Goal: Task Accomplishment & Management: Complete application form

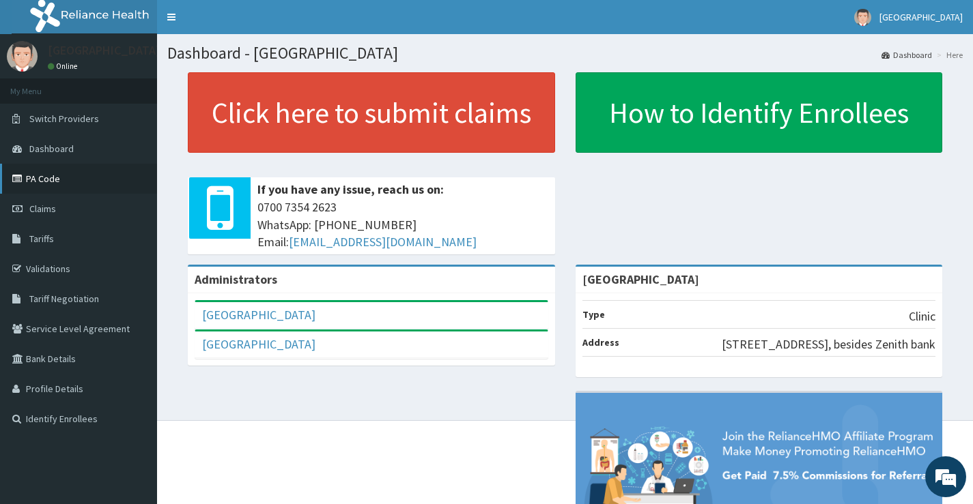
click at [58, 169] on link "PA Code" at bounding box center [78, 179] width 157 height 30
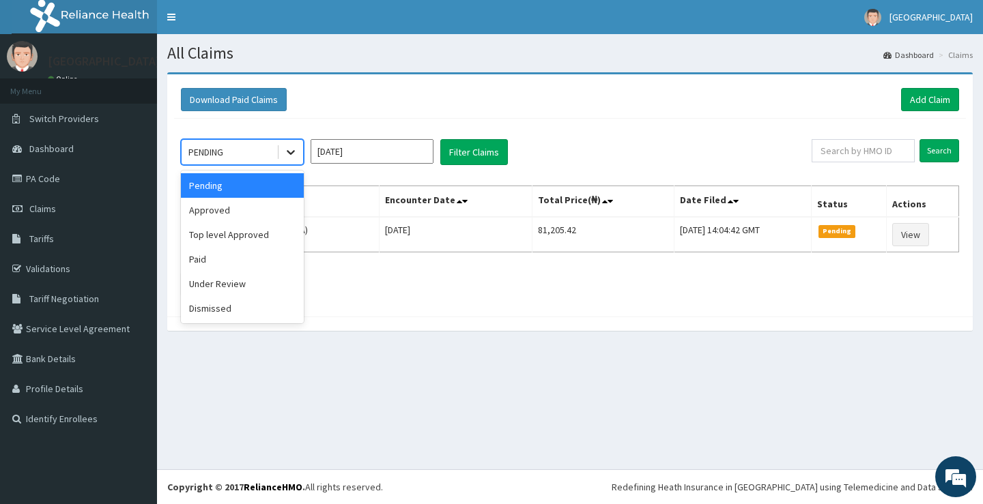
click at [294, 153] on icon at bounding box center [291, 152] width 14 height 14
click at [265, 203] on div "Approved" at bounding box center [242, 210] width 123 height 25
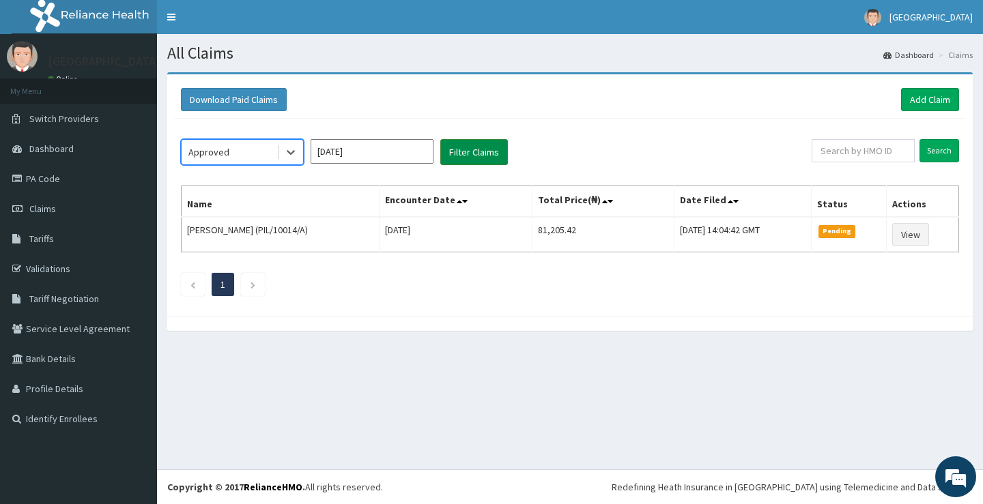
click at [460, 160] on button "Filter Claims" at bounding box center [474, 152] width 68 height 26
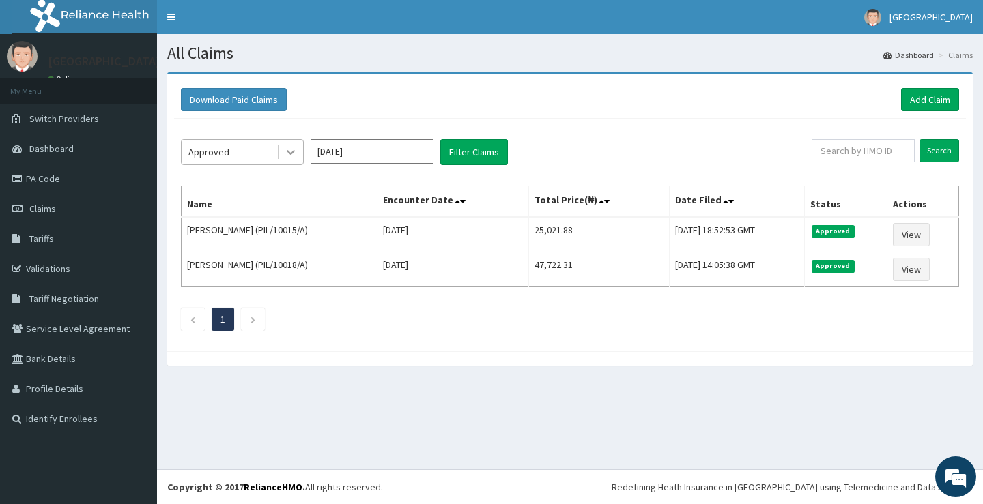
click at [292, 156] on icon at bounding box center [291, 152] width 14 height 14
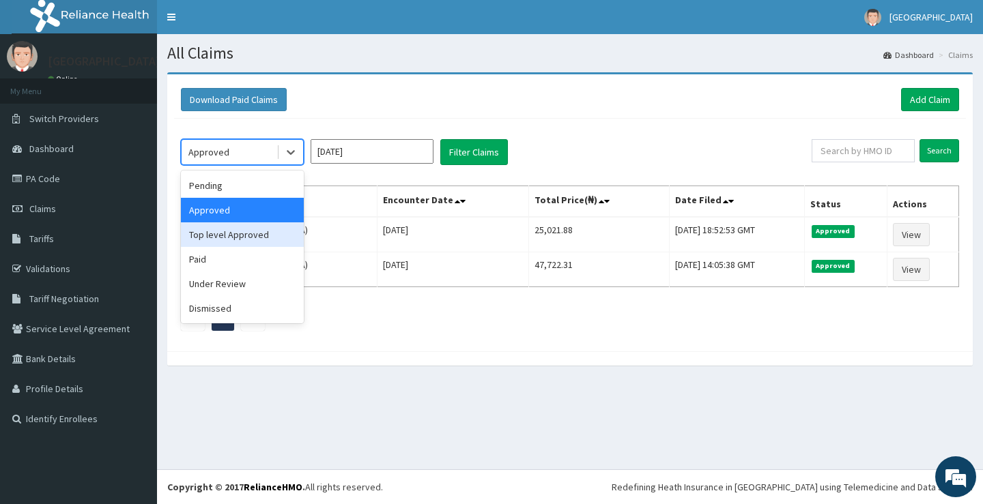
click at [257, 238] on div "Top level Approved" at bounding box center [242, 235] width 123 height 25
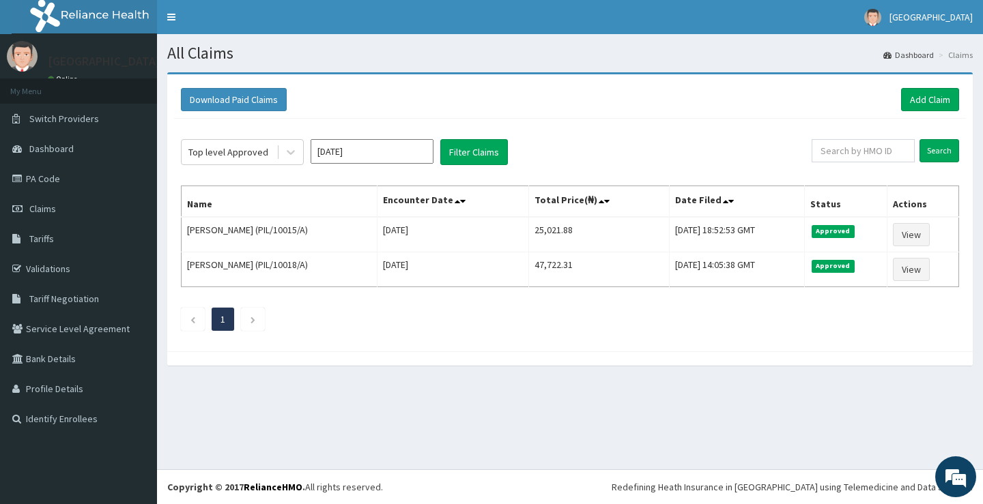
click at [467, 138] on div "Top level Approved Oct 2025 Filter Claims Search Name Encounter Date Total Pric…" at bounding box center [570, 232] width 792 height 226
click at [472, 147] on button "Filter Claims" at bounding box center [474, 152] width 68 height 26
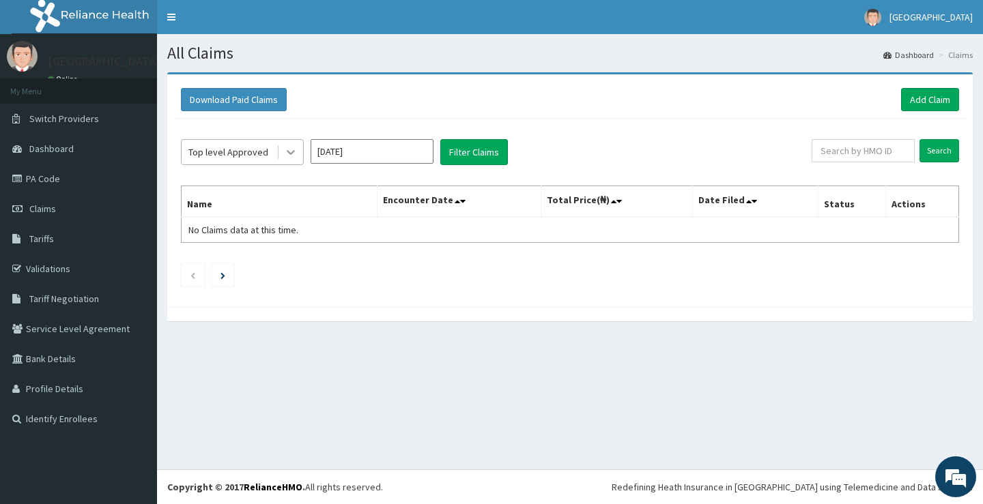
click at [296, 157] on div at bounding box center [291, 152] width 25 height 25
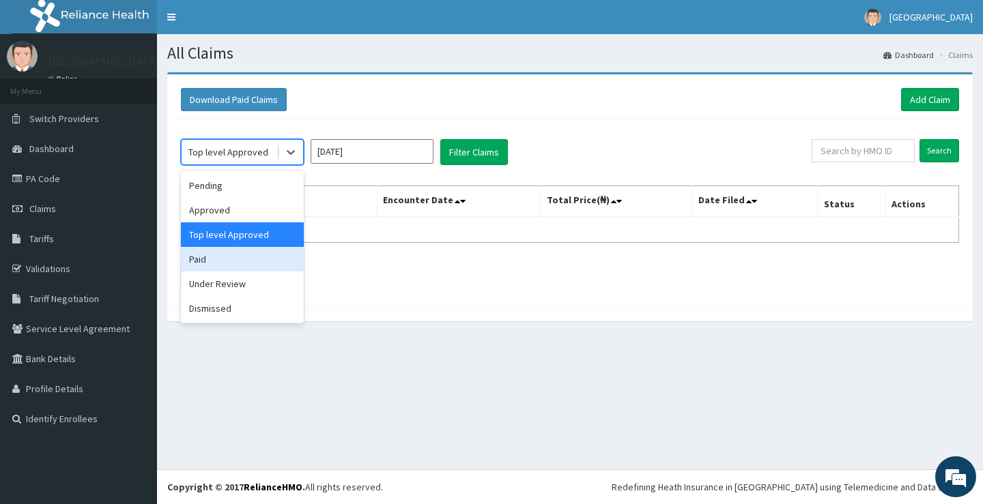
click at [250, 253] on div "Paid" at bounding box center [242, 259] width 123 height 25
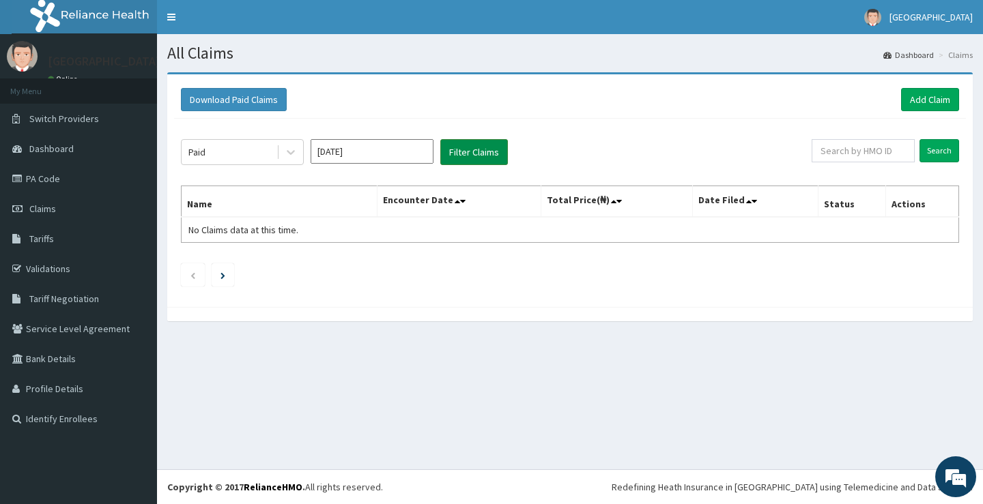
click at [457, 154] on button "Filter Claims" at bounding box center [474, 152] width 68 height 26
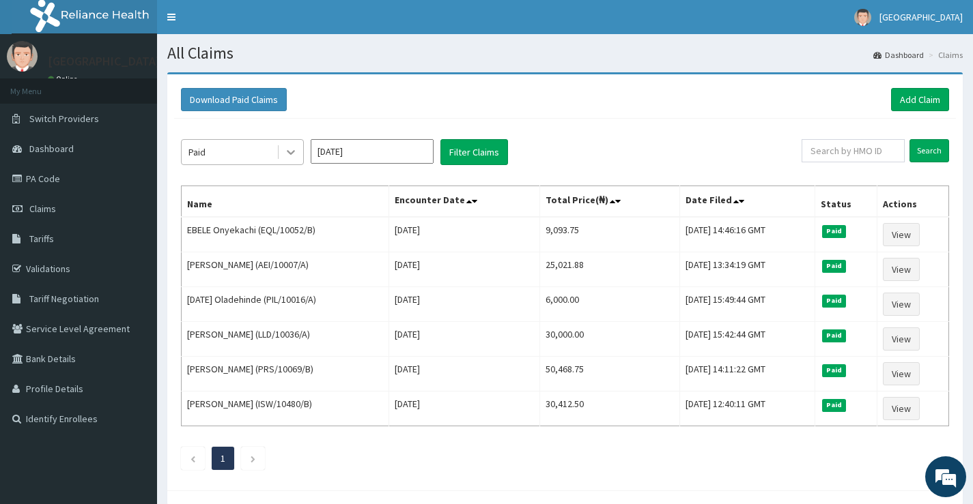
click at [297, 146] on icon at bounding box center [291, 152] width 14 height 14
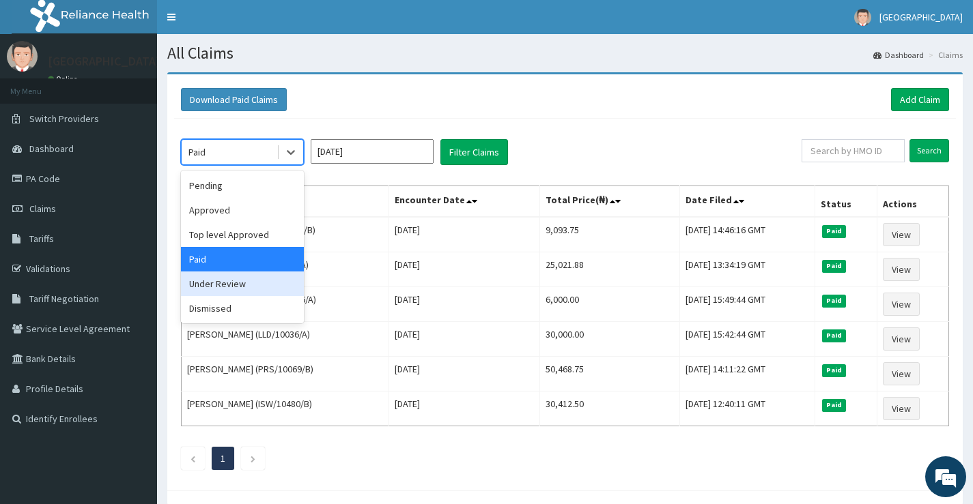
click at [242, 295] on div "Under Review" at bounding box center [242, 284] width 123 height 25
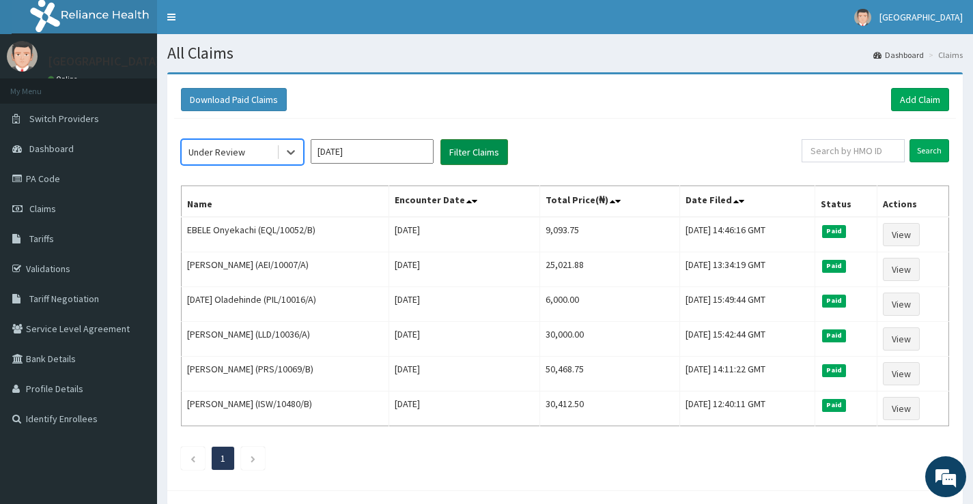
click at [477, 147] on button "Filter Claims" at bounding box center [474, 152] width 68 height 26
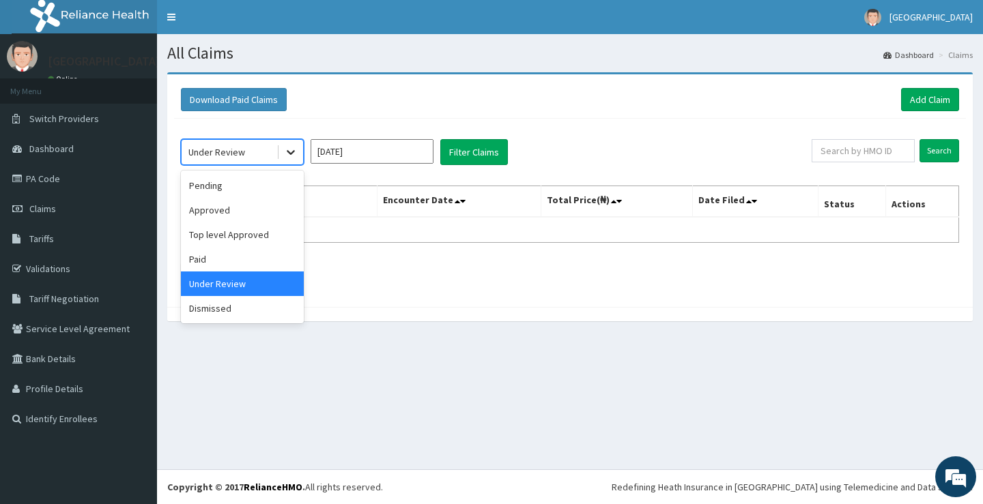
click at [283, 154] on div at bounding box center [291, 152] width 25 height 25
click at [261, 304] on div "Dismissed" at bounding box center [242, 308] width 123 height 25
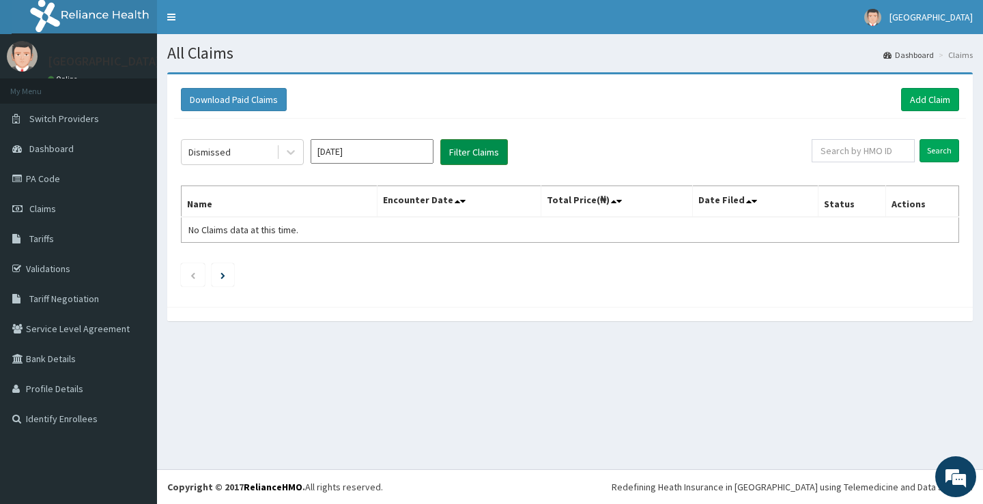
click at [468, 150] on button "Filter Claims" at bounding box center [474, 152] width 68 height 26
click at [294, 157] on icon at bounding box center [291, 152] width 14 height 14
click at [938, 99] on link "Add Claim" at bounding box center [930, 99] width 58 height 23
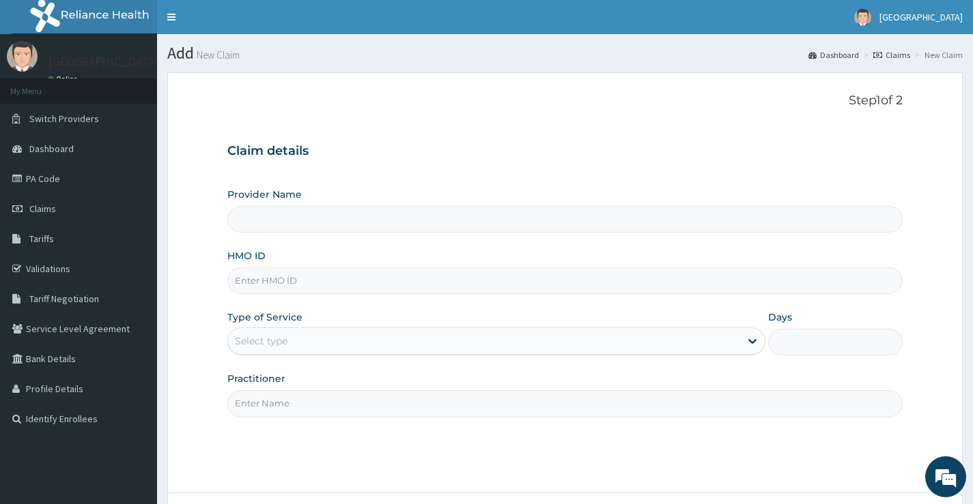
type input "[GEOGRAPHIC_DATA]"
click at [410, 285] on input "HMO ID" at bounding box center [564, 281] width 675 height 27
paste input "ISW/10480/B"
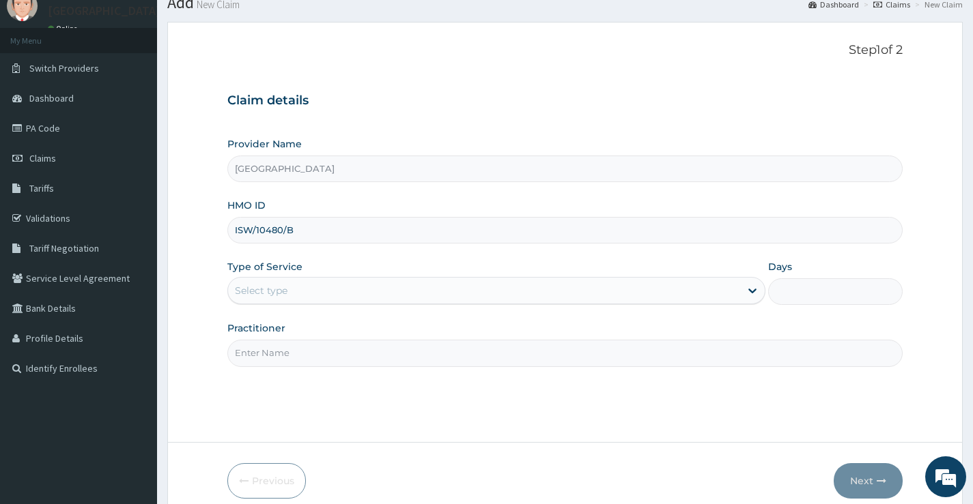
scroll to position [111, 0]
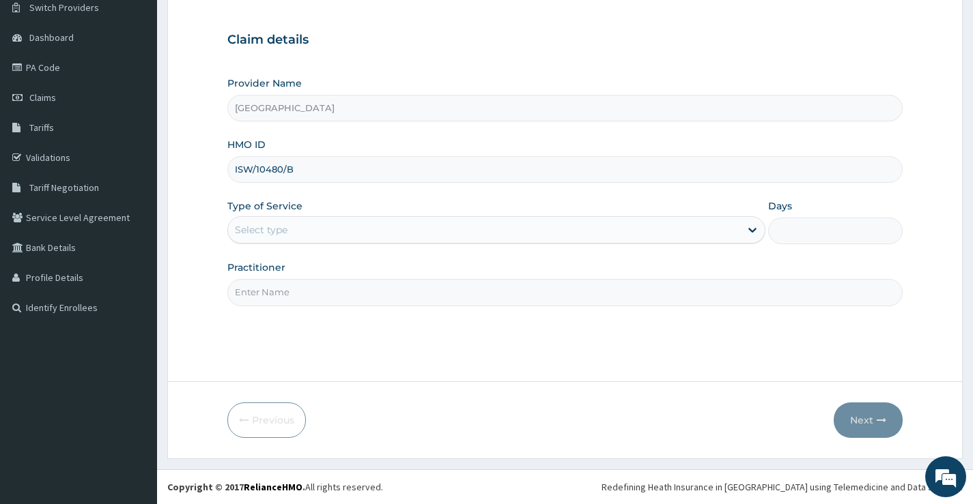
type input "ISW/10480/B"
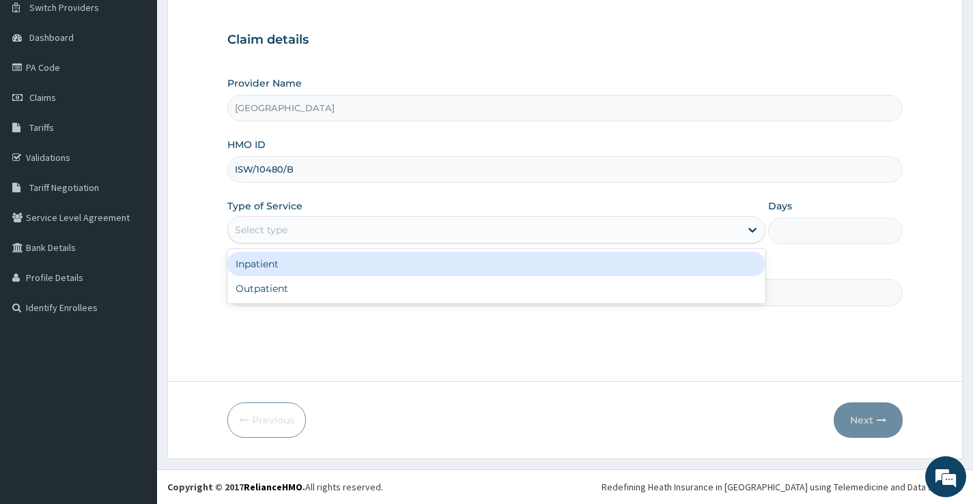
click at [410, 231] on div "Select type" at bounding box center [484, 230] width 512 height 22
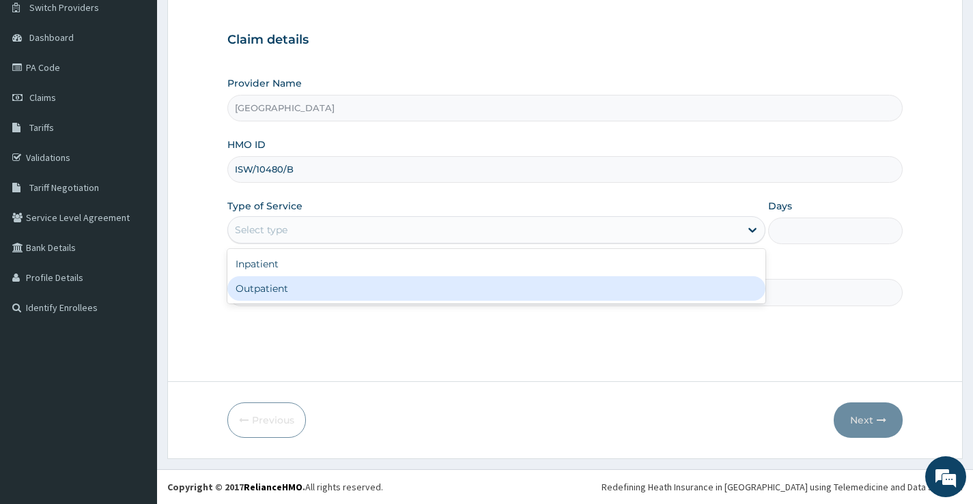
click at [375, 286] on div "Outpatient" at bounding box center [496, 288] width 538 height 25
type input "1"
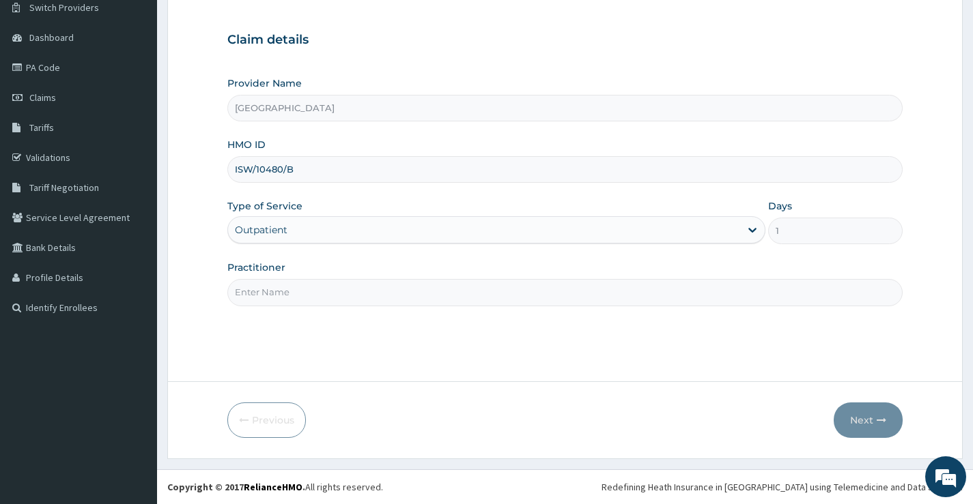
click at [738, 298] on input "Practitioner" at bounding box center [564, 292] width 675 height 27
type input "DR OBEHI"
drag, startPoint x: 899, startPoint y: 433, endPoint x: 859, endPoint y: 417, distance: 43.5
click at [899, 433] on div "Next" at bounding box center [868, 420] width 69 height 35
click at [856, 416] on button "Next" at bounding box center [868, 420] width 69 height 35
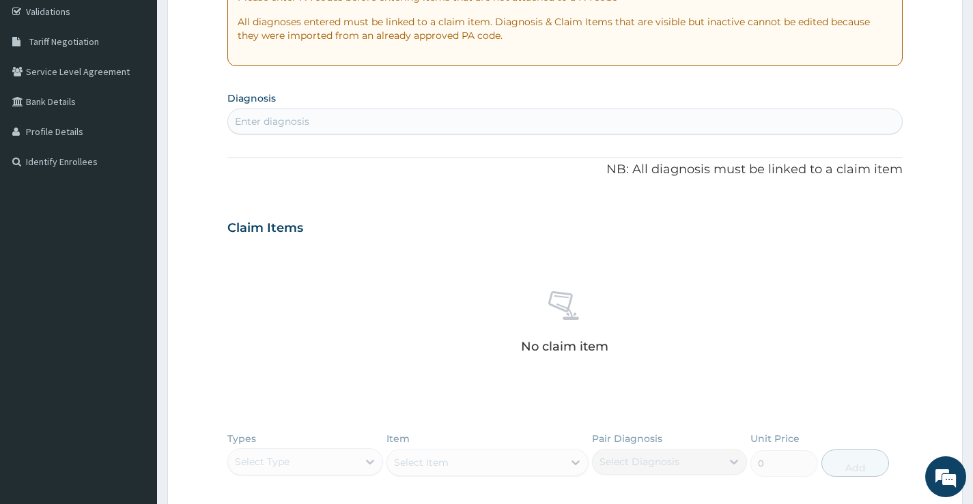
scroll to position [68, 0]
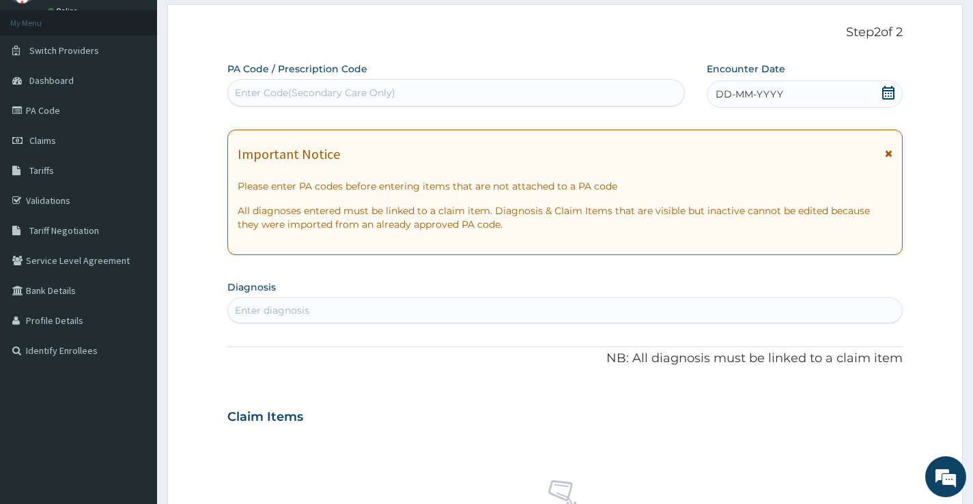
click at [453, 98] on div "Enter Code(Secondary Care Only)" at bounding box center [456, 93] width 456 height 22
paste input "PA/E2667D"
type input "PA/E2667D"
click at [453, 98] on div "Enter Code(Secondary Care Only)" at bounding box center [456, 93] width 456 height 22
paste input "PA/E2667D"
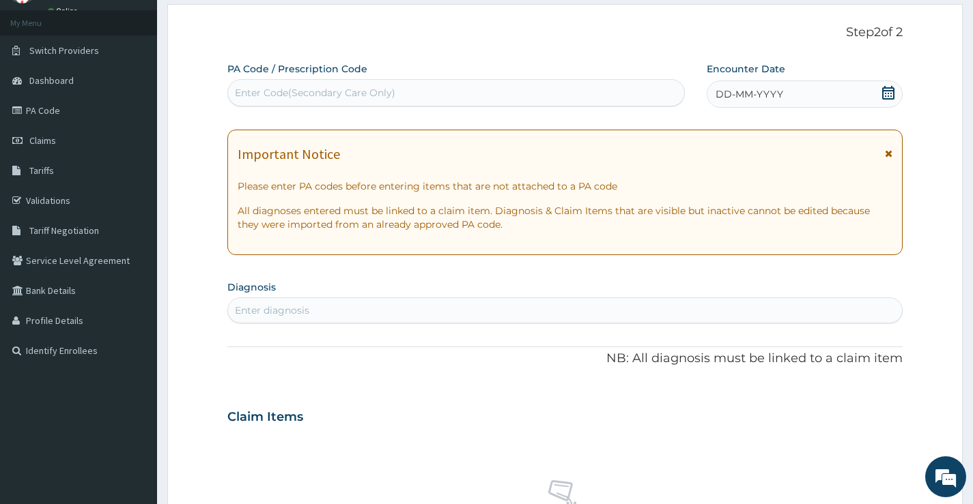
type input "PA/E2667D"
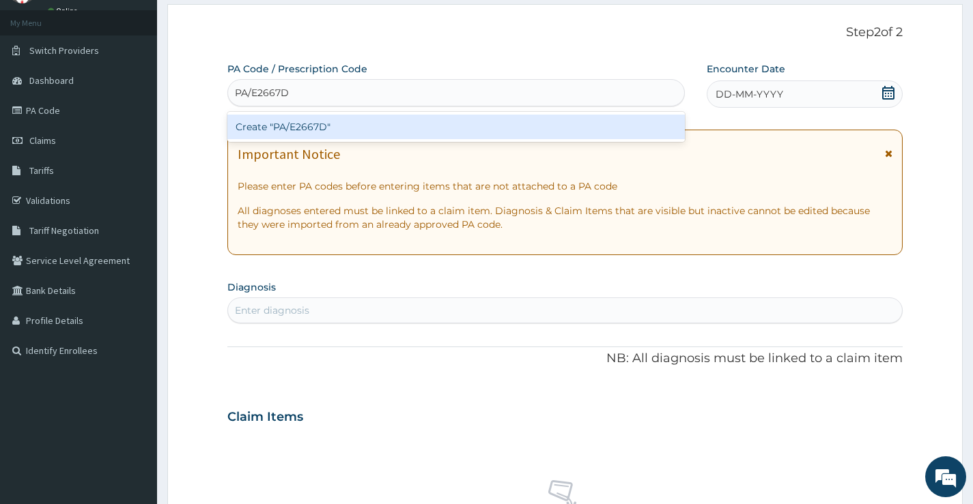
click at [437, 119] on div "Create "PA/E2667D"" at bounding box center [455, 127] width 457 height 25
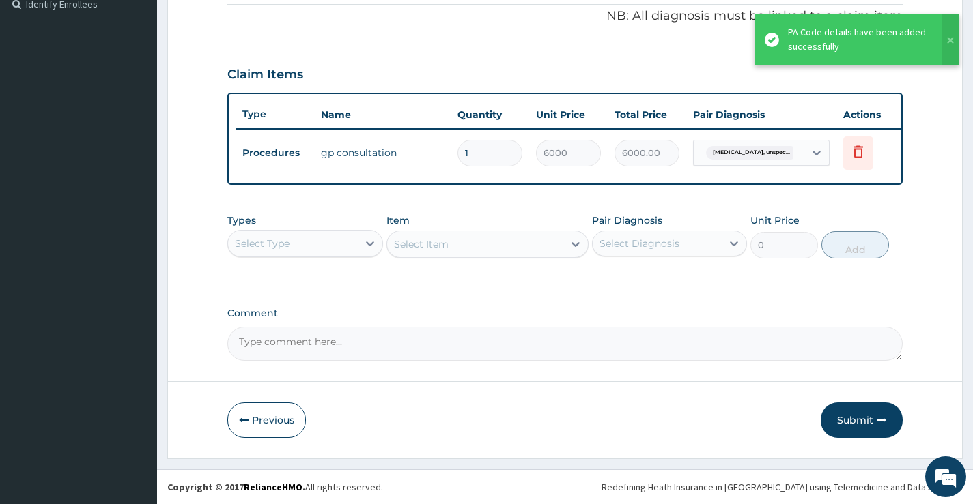
scroll to position [425, 0]
click at [855, 420] on button "Submit" at bounding box center [862, 420] width 82 height 35
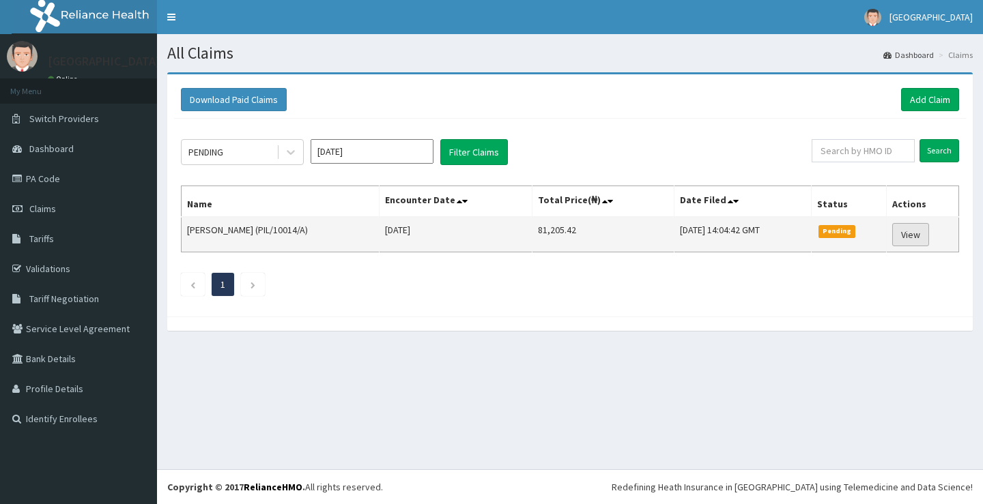
click at [922, 232] on link "View" at bounding box center [910, 234] width 37 height 23
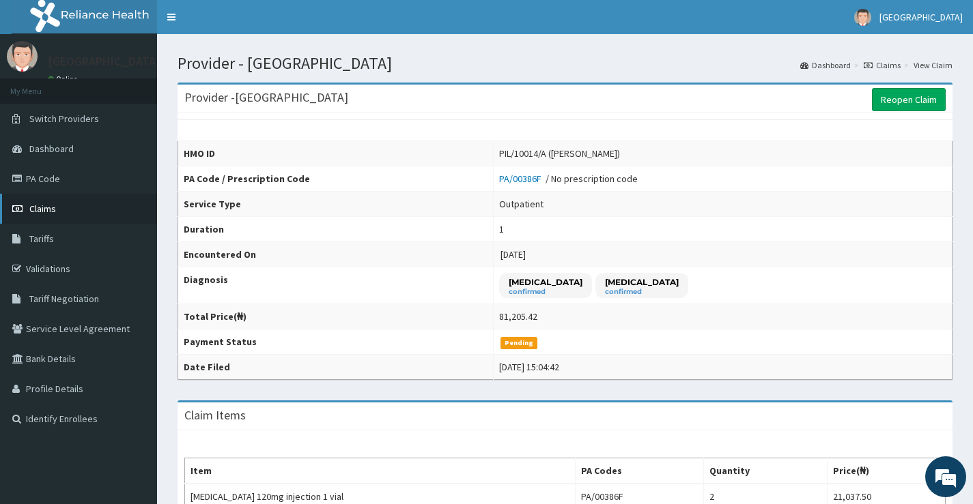
click at [33, 212] on span "Claims" at bounding box center [42, 209] width 27 height 12
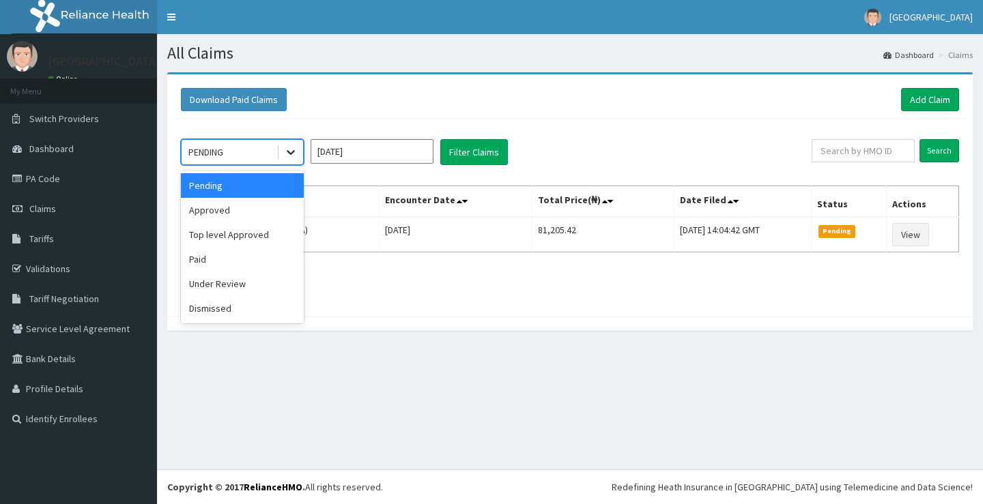
click at [285, 155] on icon at bounding box center [291, 152] width 14 height 14
click at [263, 214] on div "Approved" at bounding box center [242, 210] width 123 height 25
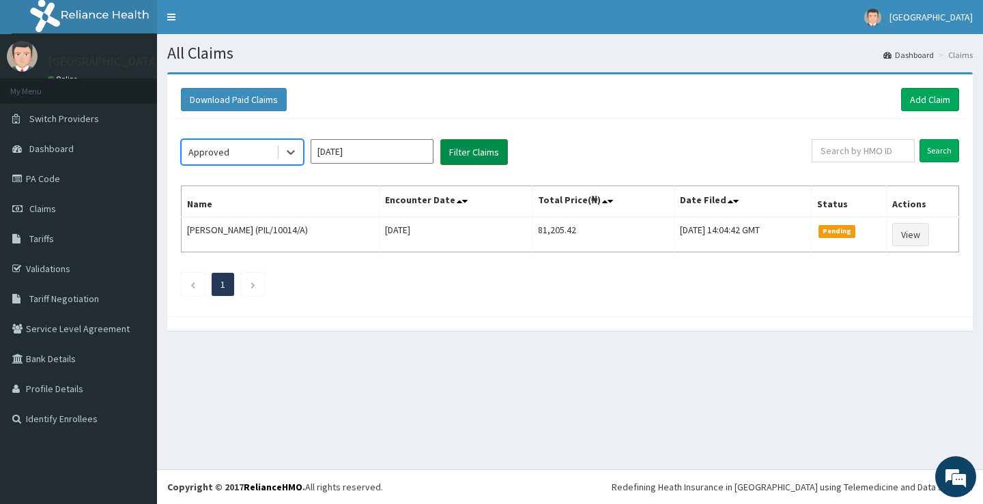
click at [470, 145] on button "Filter Claims" at bounding box center [474, 152] width 68 height 26
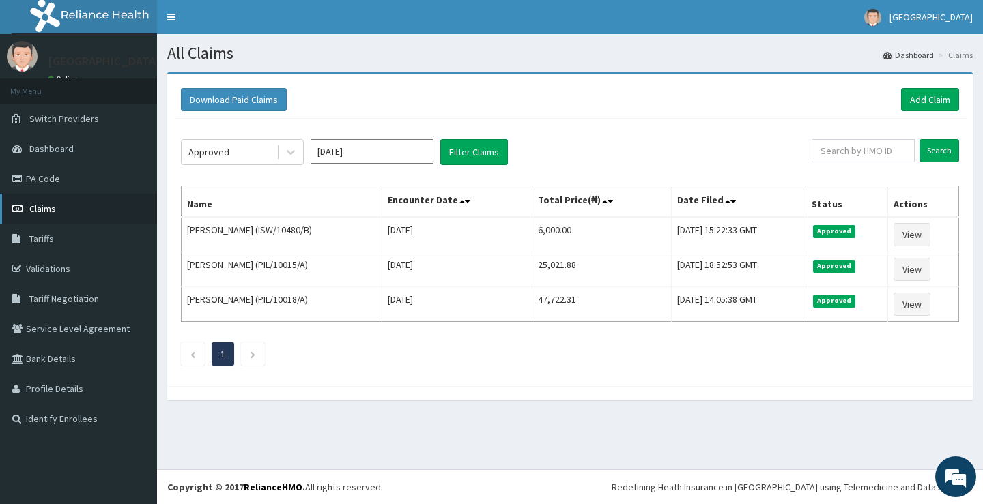
click at [113, 209] on link "Claims" at bounding box center [78, 209] width 157 height 30
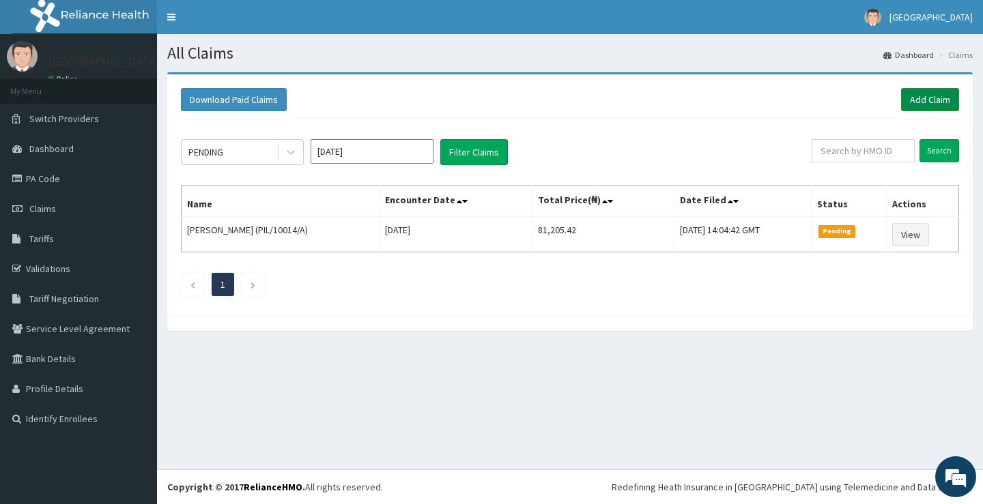
click at [950, 99] on link "Add Claim" at bounding box center [930, 99] width 58 height 23
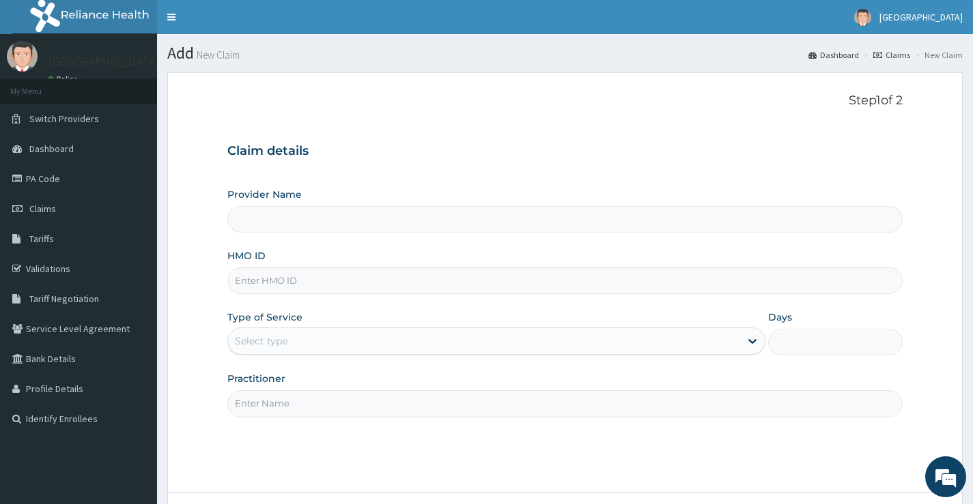
type input "[GEOGRAPHIC_DATA]"
click at [446, 223] on input "[GEOGRAPHIC_DATA]" at bounding box center [564, 219] width 675 height 27
click at [450, 277] on input "HMO ID" at bounding box center [564, 281] width 675 height 27
click at [54, 201] on link "Claims" at bounding box center [78, 209] width 157 height 30
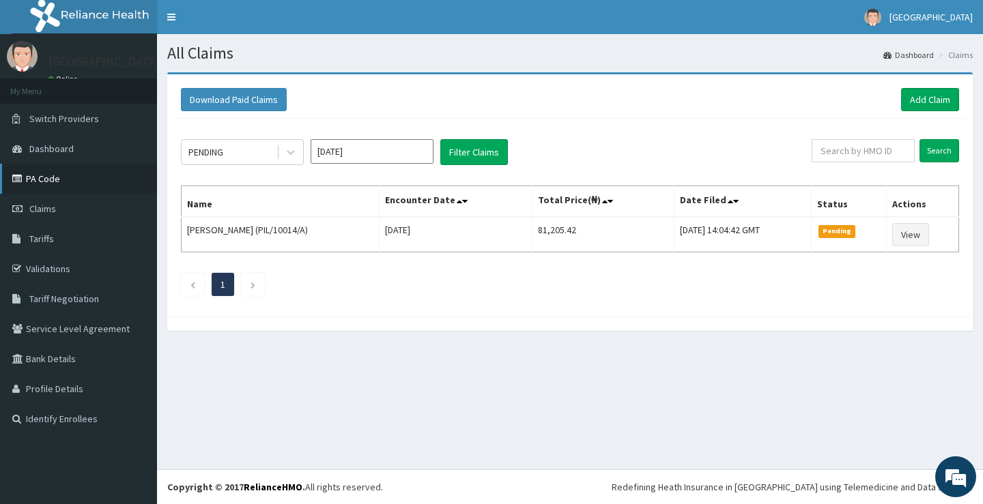
click at [85, 188] on link "PA Code" at bounding box center [78, 179] width 157 height 30
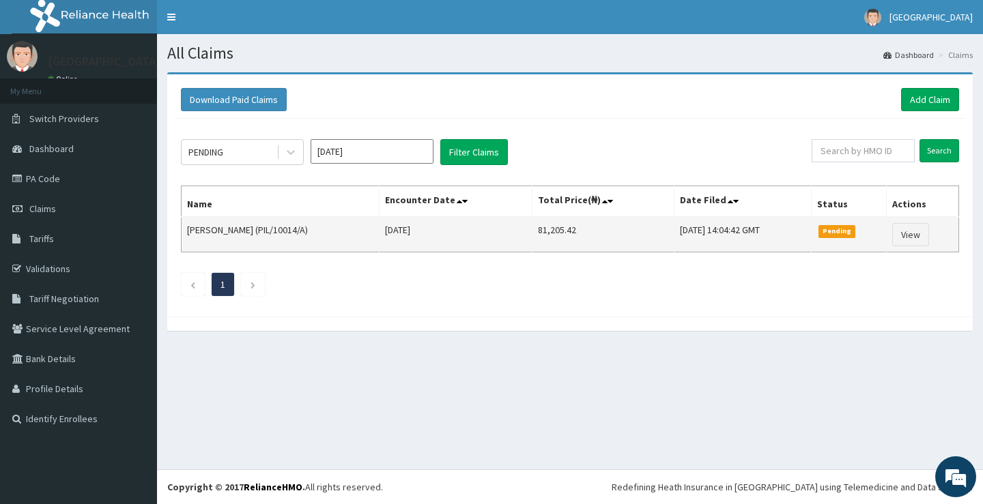
drag, startPoint x: 260, startPoint y: 230, endPoint x: 307, endPoint y: 231, distance: 46.4
click at [307, 231] on td "Abayomi Ibrahim (PIL/10014/A)" at bounding box center [281, 234] width 198 height 35
copy td "PIL/10014/A"
click at [911, 230] on link "View" at bounding box center [910, 234] width 37 height 23
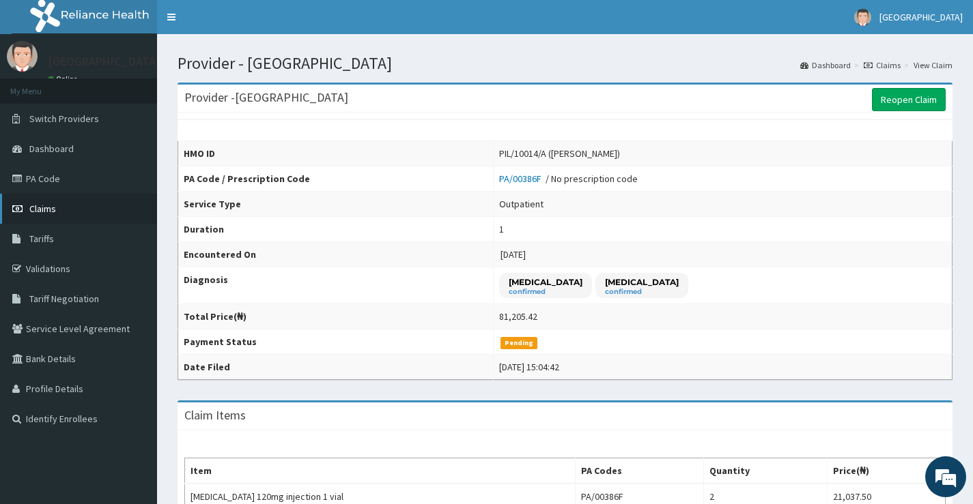
click at [67, 212] on link "Claims" at bounding box center [78, 209] width 157 height 30
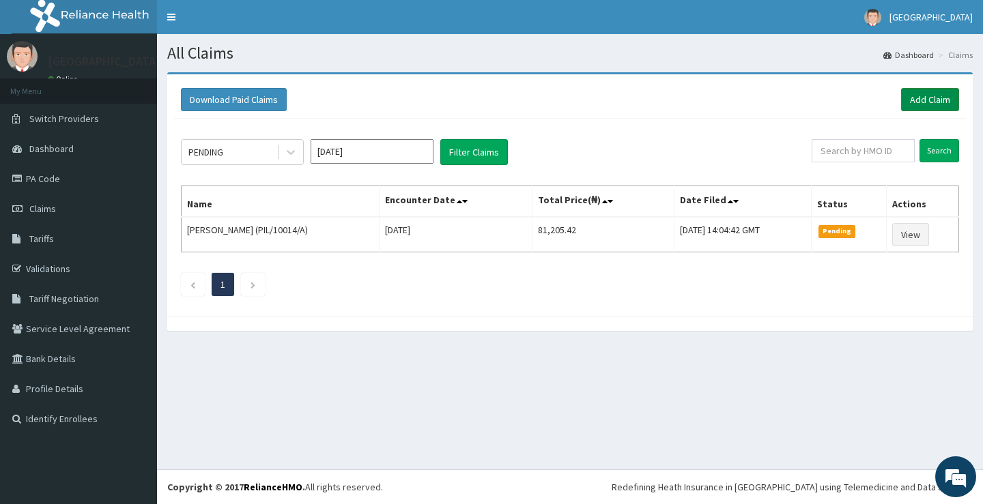
click at [943, 94] on link "Add Claim" at bounding box center [930, 99] width 58 height 23
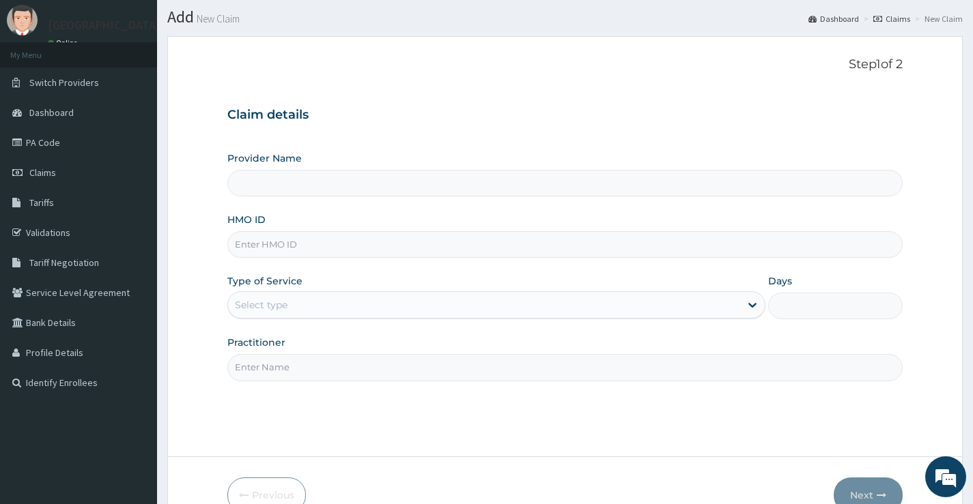
scroll to position [111, 0]
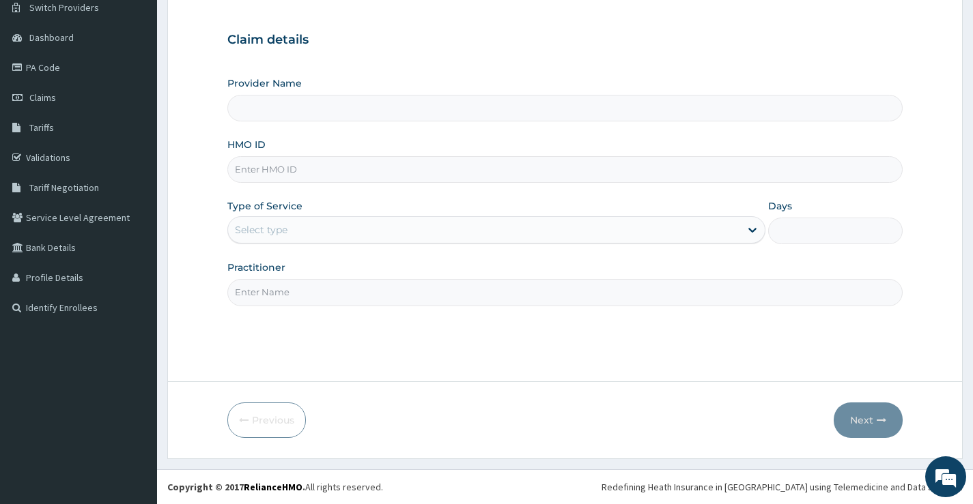
click at [350, 180] on input "HMO ID" at bounding box center [564, 169] width 675 height 27
type input "[GEOGRAPHIC_DATA]"
paste input "PIL/10003/A"
type input "PIL/10003/A"
click at [646, 289] on input "Practitioner" at bounding box center [564, 292] width 675 height 27
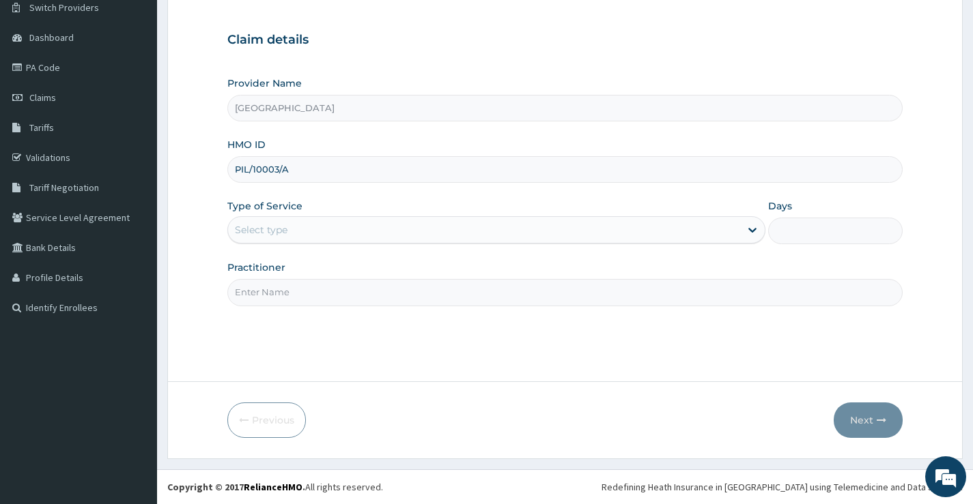
type input "[PERSON_NAME]"
click at [796, 238] on input "Days" at bounding box center [835, 231] width 134 height 27
click at [587, 225] on div "Select type" at bounding box center [484, 230] width 512 height 22
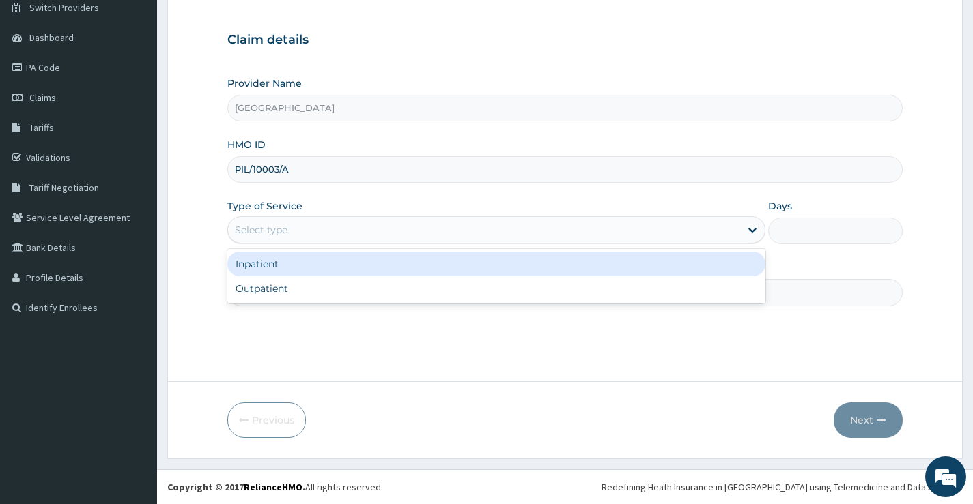
scroll to position [0, 0]
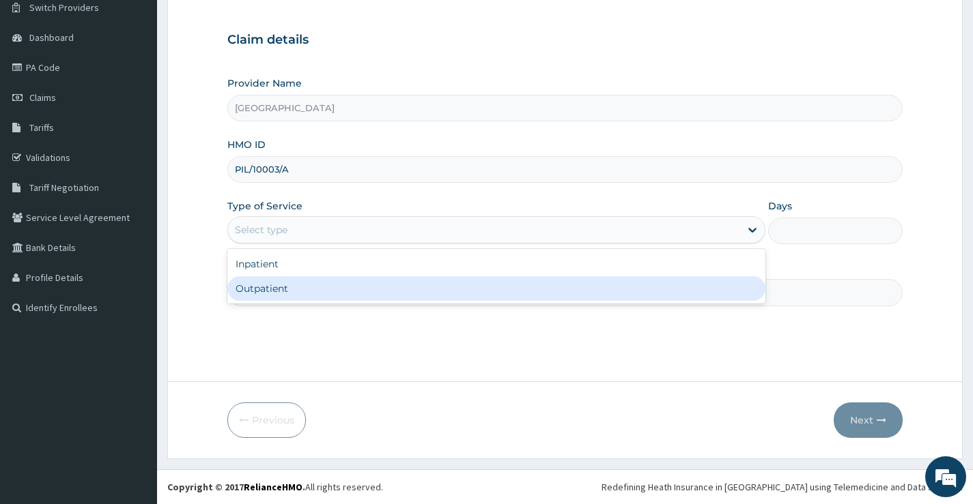
click at [529, 295] on div "Outpatient" at bounding box center [496, 288] width 538 height 25
type input "1"
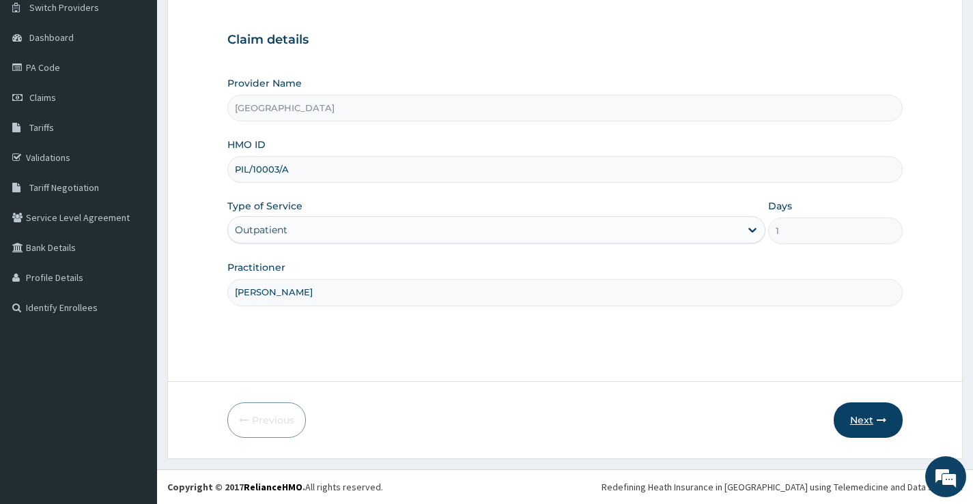
click at [852, 417] on button "Next" at bounding box center [868, 420] width 69 height 35
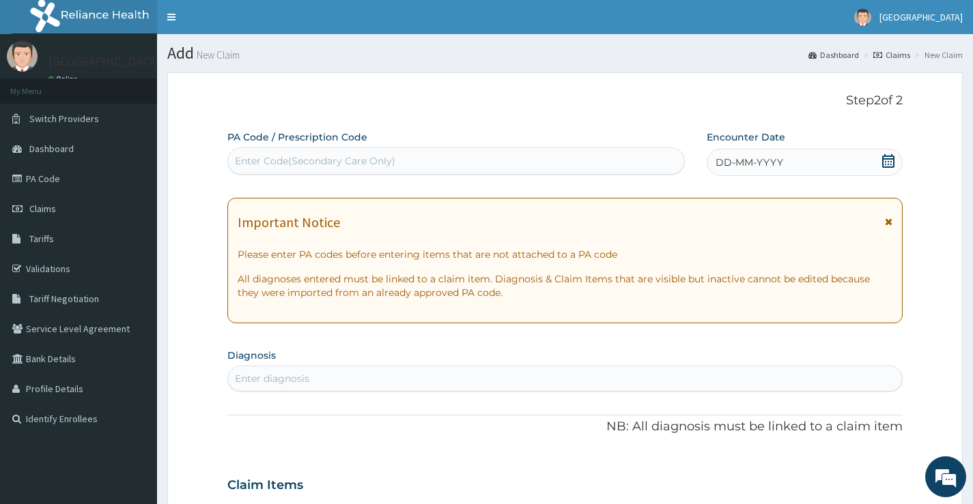
drag, startPoint x: 474, startPoint y: 150, endPoint x: 477, endPoint y: 159, distance: 9.3
click at [474, 153] on div "Enter Code(Secondary Care Only)" at bounding box center [456, 161] width 456 height 22
paste input "PA/F5FD3A"
type input "PA/F5FD3A"
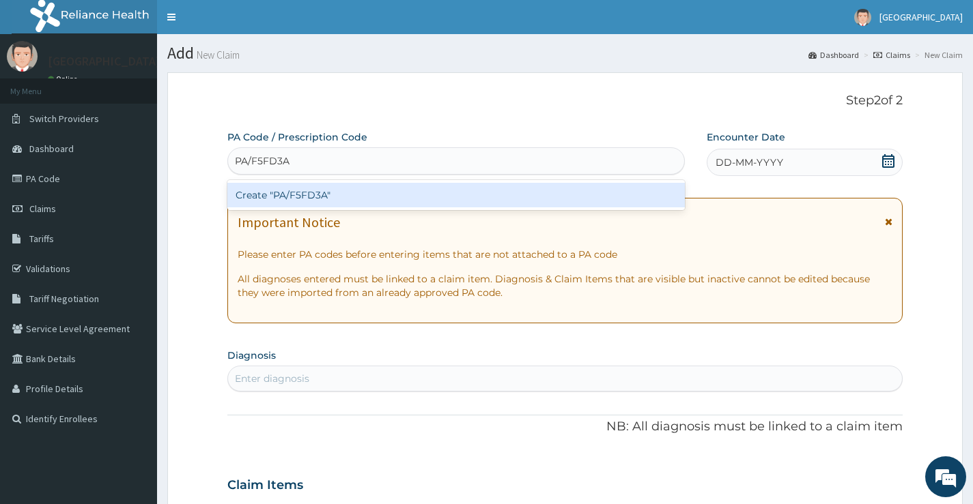
click at [498, 200] on div "Create "PA/F5FD3A"" at bounding box center [455, 195] width 457 height 25
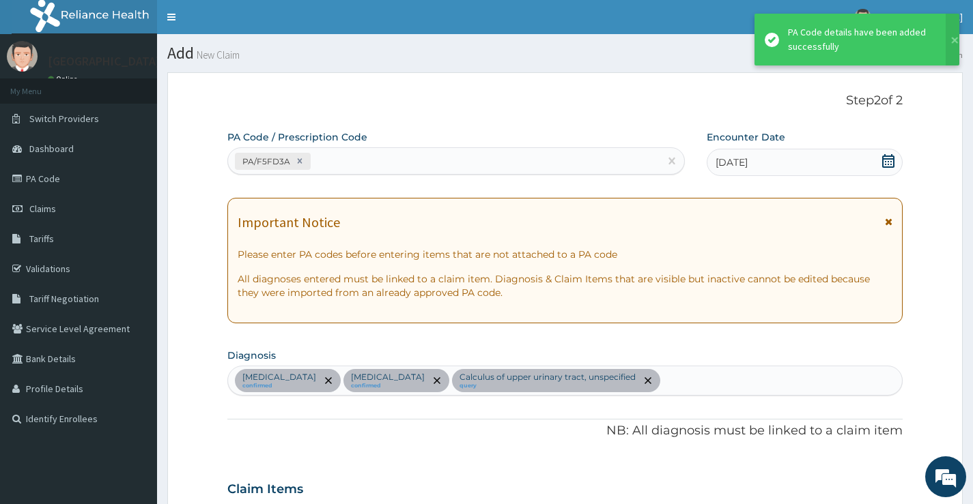
scroll to position [524, 0]
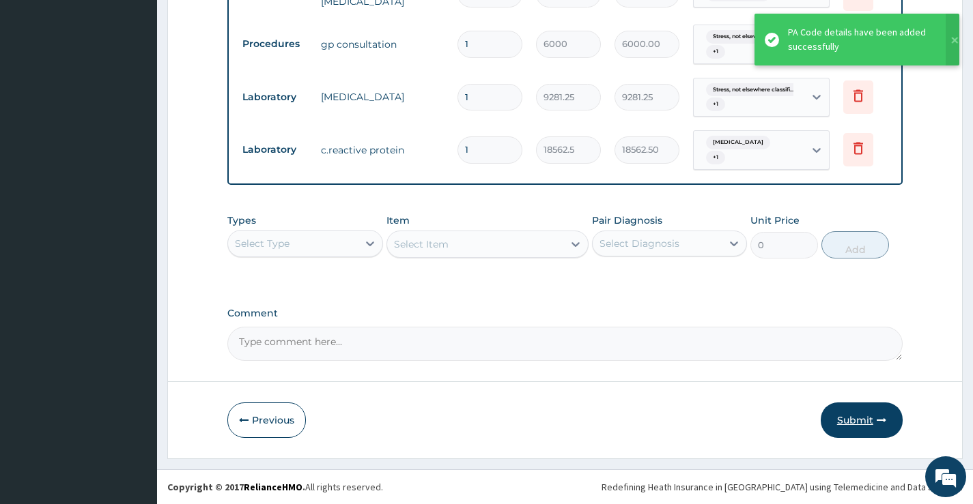
click at [855, 409] on button "Submit" at bounding box center [862, 420] width 82 height 35
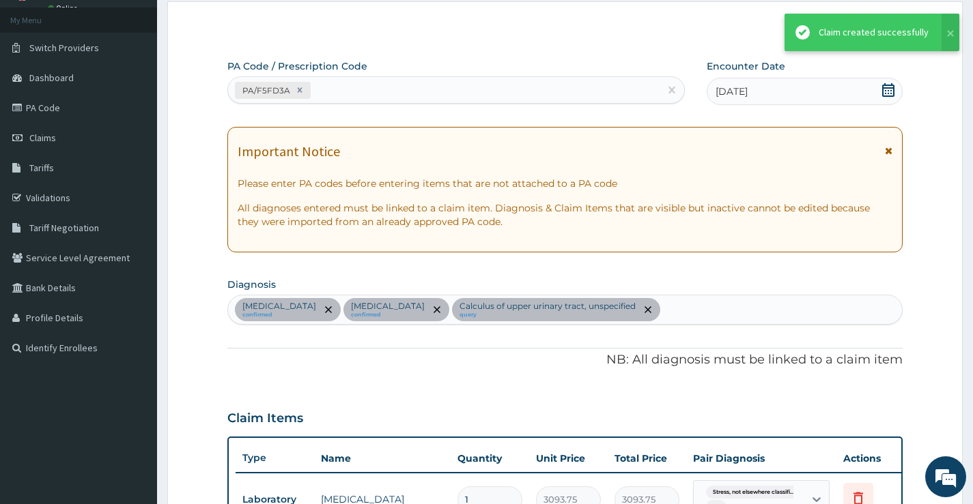
scroll to position [0, 0]
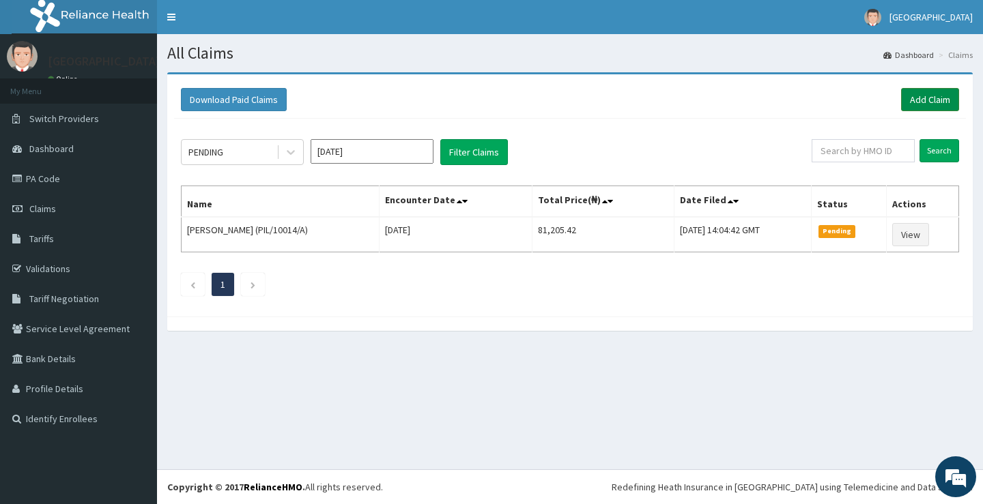
click at [920, 103] on link "Add Claim" at bounding box center [930, 99] width 58 height 23
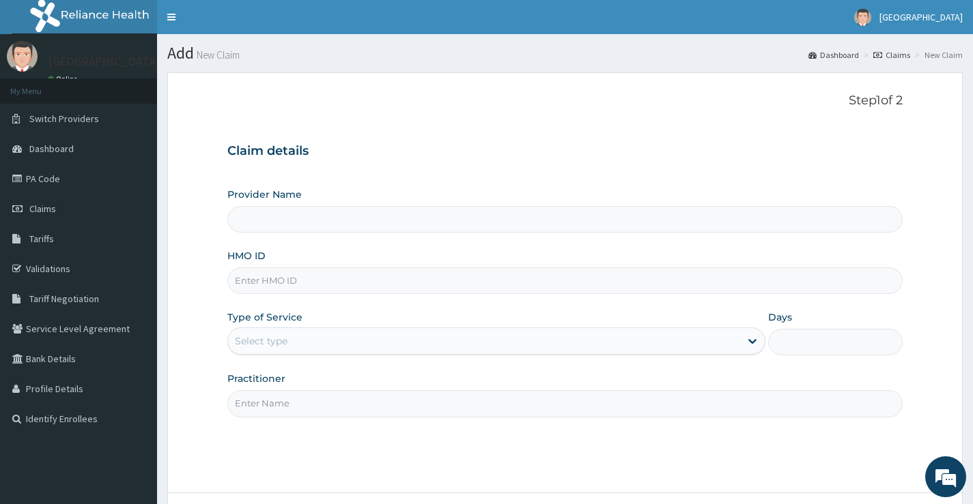
type input "[GEOGRAPHIC_DATA]"
paste input "PPY/10292/A"
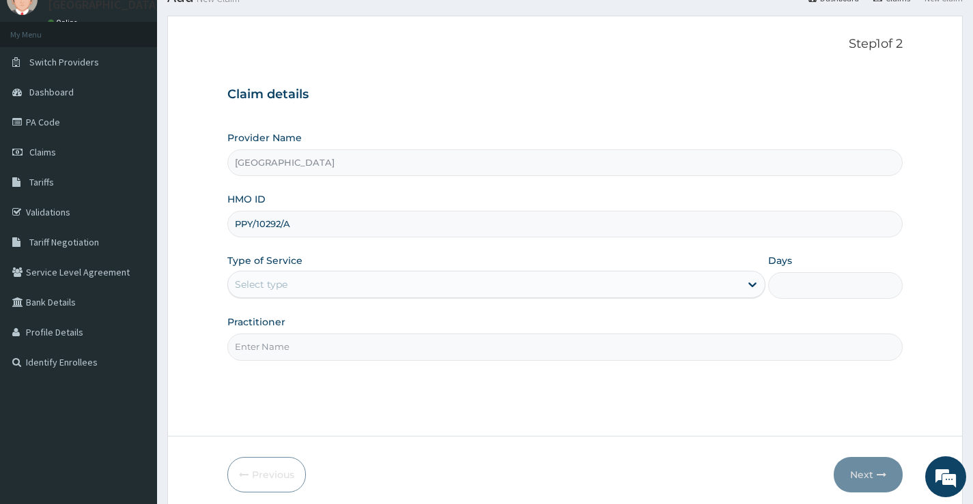
scroll to position [111, 0]
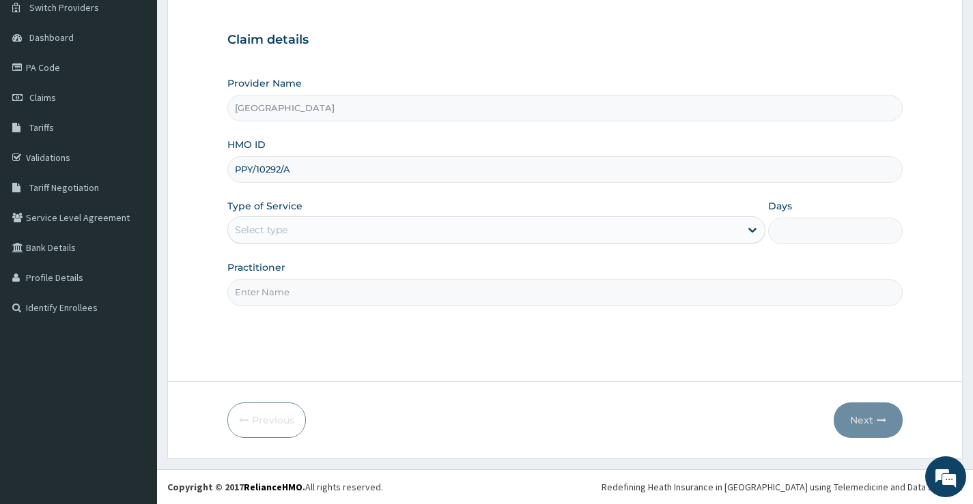
type input "PPY/10292/A"
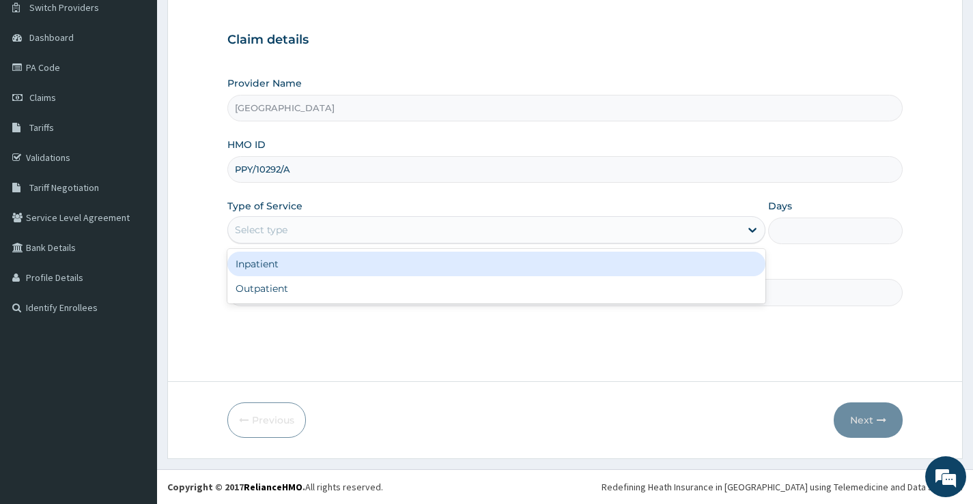
click at [360, 221] on div "Select type" at bounding box center [484, 230] width 512 height 22
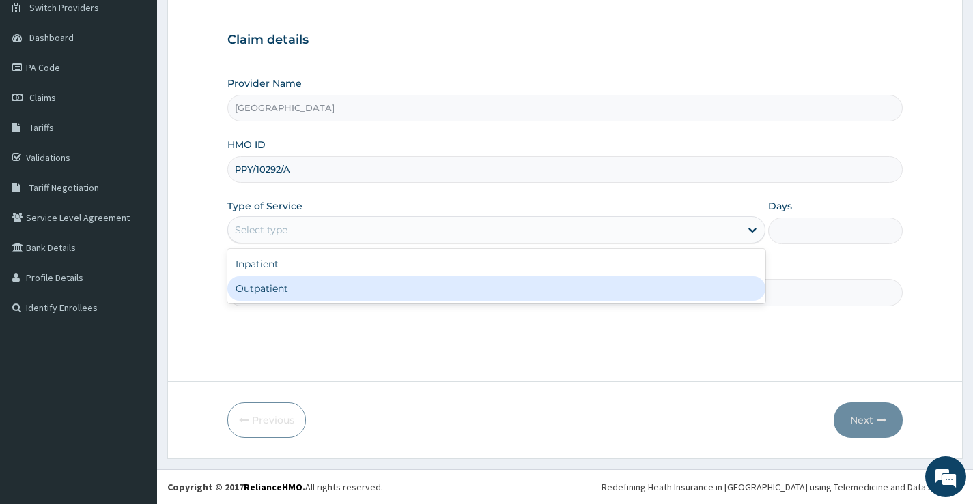
click at [351, 284] on div "Outpatient" at bounding box center [496, 288] width 538 height 25
type input "1"
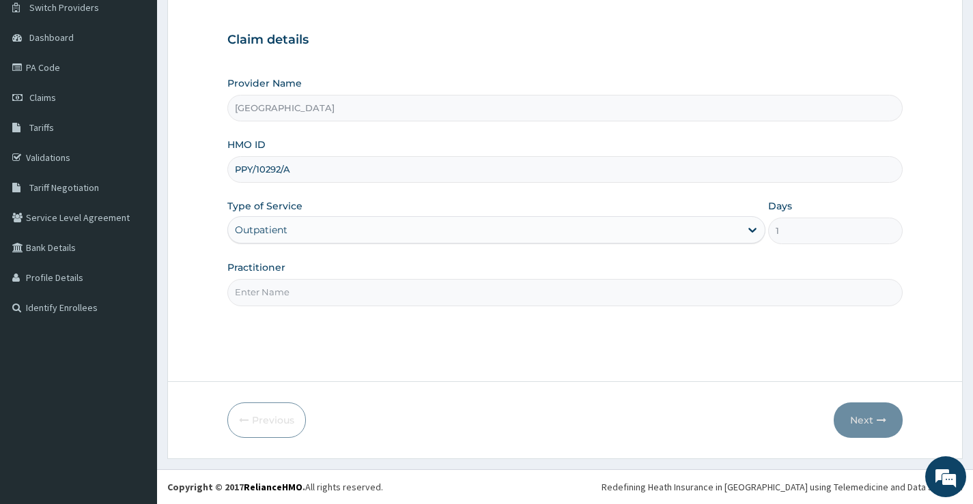
click at [706, 291] on input "Practitioner" at bounding box center [564, 292] width 675 height 27
type input "DR KUKU"
click at [874, 425] on button "Next" at bounding box center [868, 420] width 69 height 35
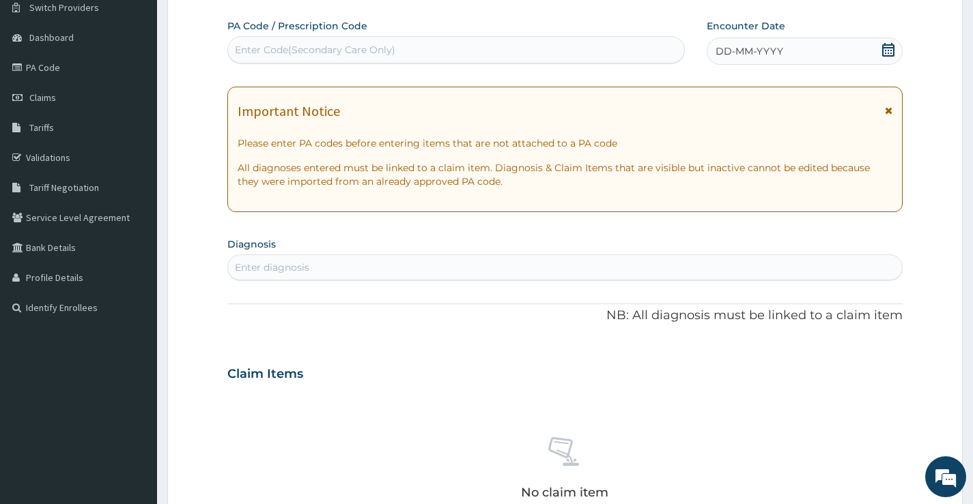
scroll to position [0, 0]
click at [392, 50] on div "Enter Code(Secondary Care Only)" at bounding box center [315, 50] width 160 height 14
paste input "PA/76C61D"
type input "PA/76C61D"
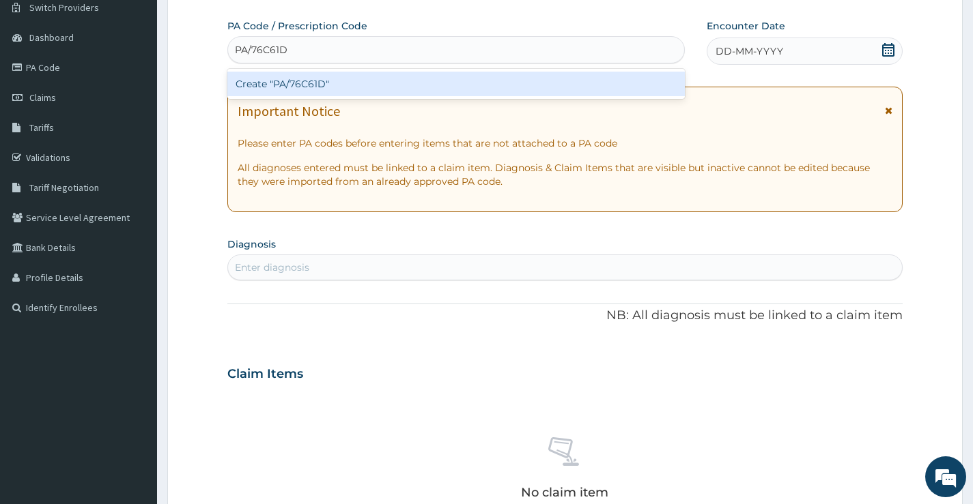
click at [472, 74] on div "Create "PA/76C61D"" at bounding box center [455, 84] width 457 height 25
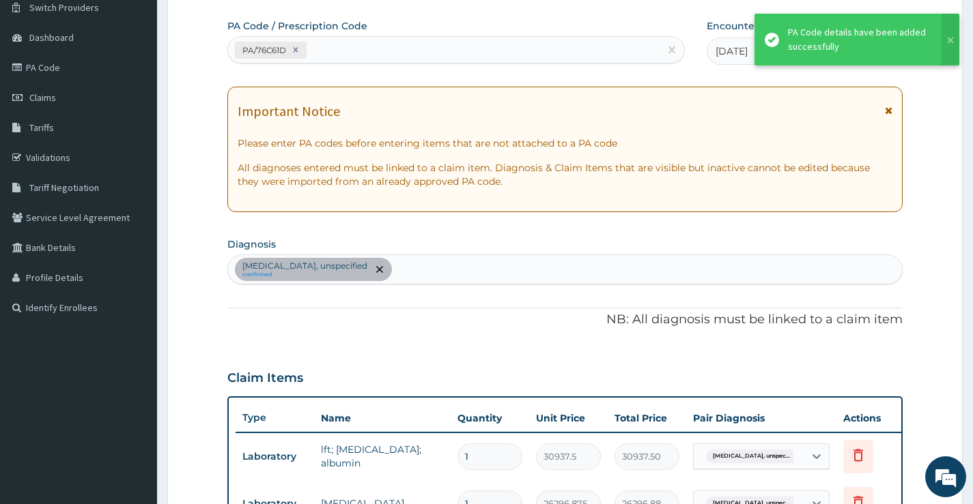
scroll to position [457, 0]
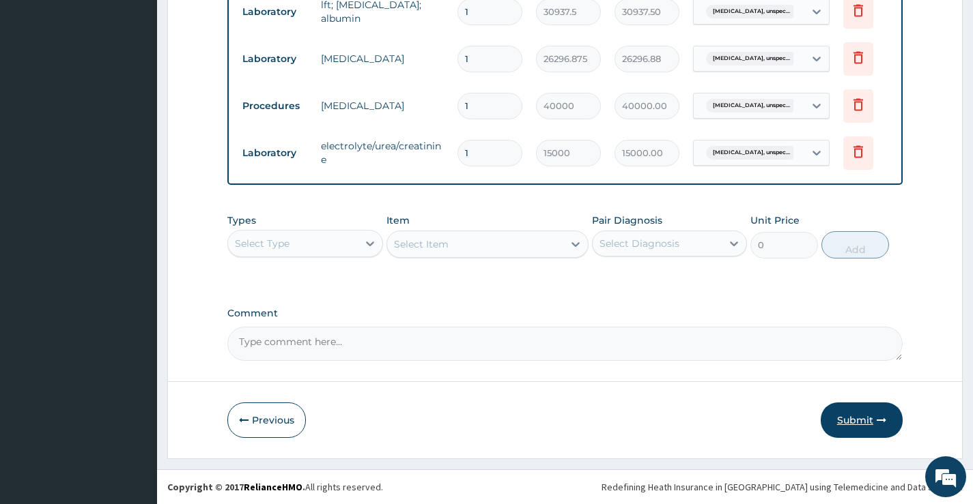
click at [865, 427] on button "Submit" at bounding box center [862, 420] width 82 height 35
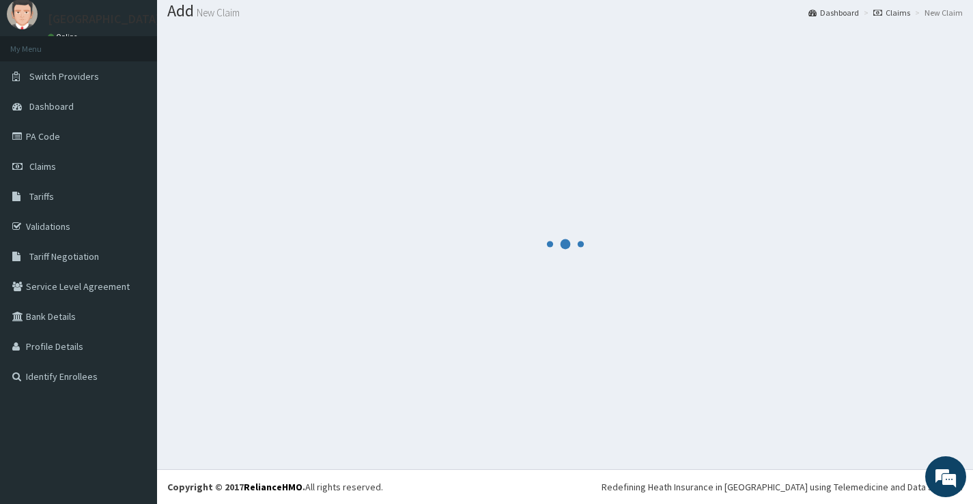
scroll to position [567, 0]
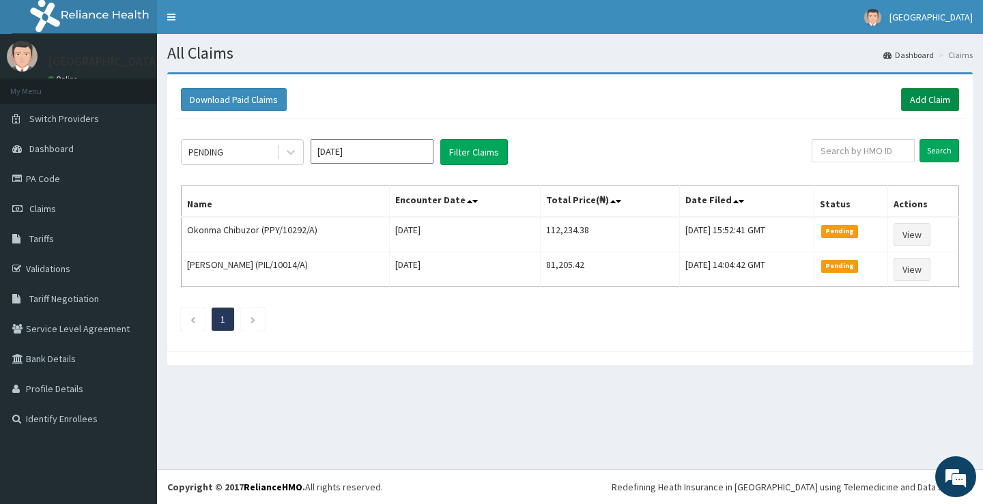
click at [914, 103] on link "Add Claim" at bounding box center [930, 99] width 58 height 23
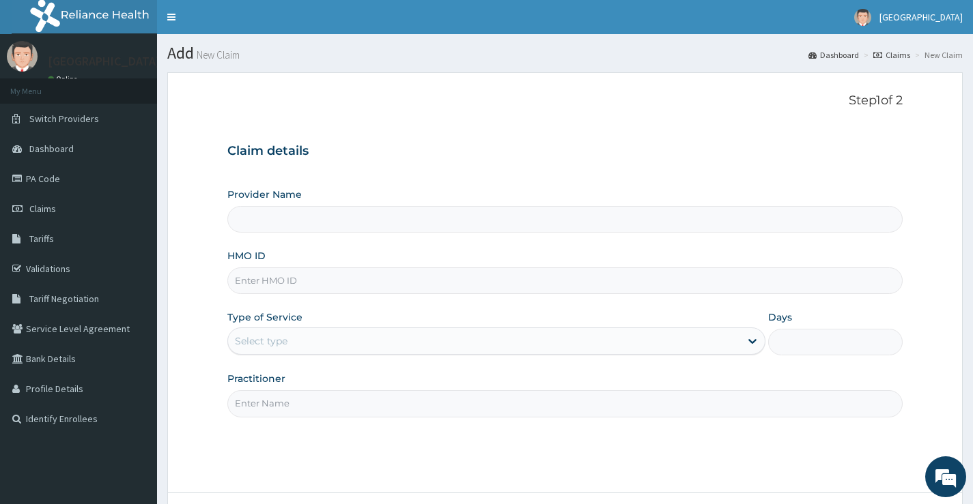
type input "[GEOGRAPHIC_DATA]"
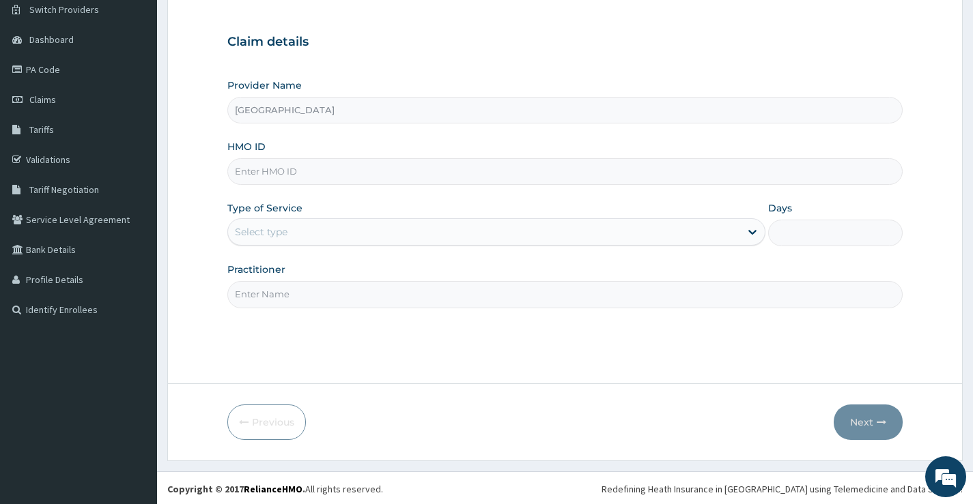
scroll to position [111, 0]
click at [397, 166] on input "HMO ID" at bounding box center [564, 169] width 675 height 27
paste input "PIL/10014/A"
type input "PIL/10014/A"
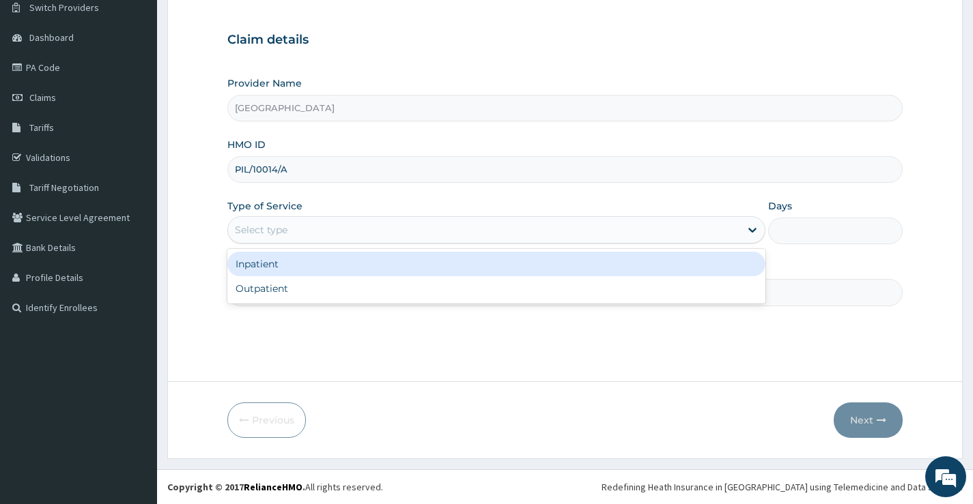
click at [406, 228] on div "Select type" at bounding box center [484, 230] width 512 height 22
drag, startPoint x: 351, startPoint y: 273, endPoint x: 352, endPoint y: 283, distance: 9.6
click at [351, 274] on div "Inpatient" at bounding box center [496, 264] width 538 height 25
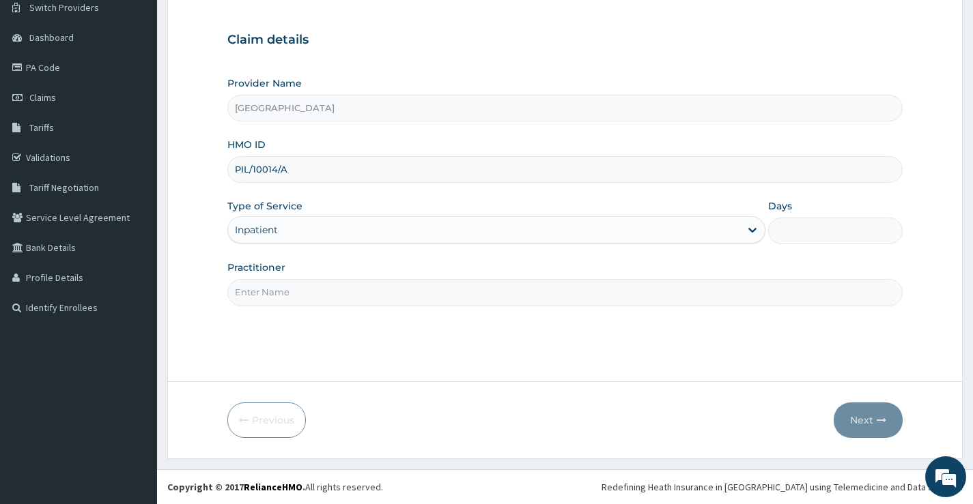
click at [369, 229] on div "Inpatient" at bounding box center [484, 230] width 512 height 22
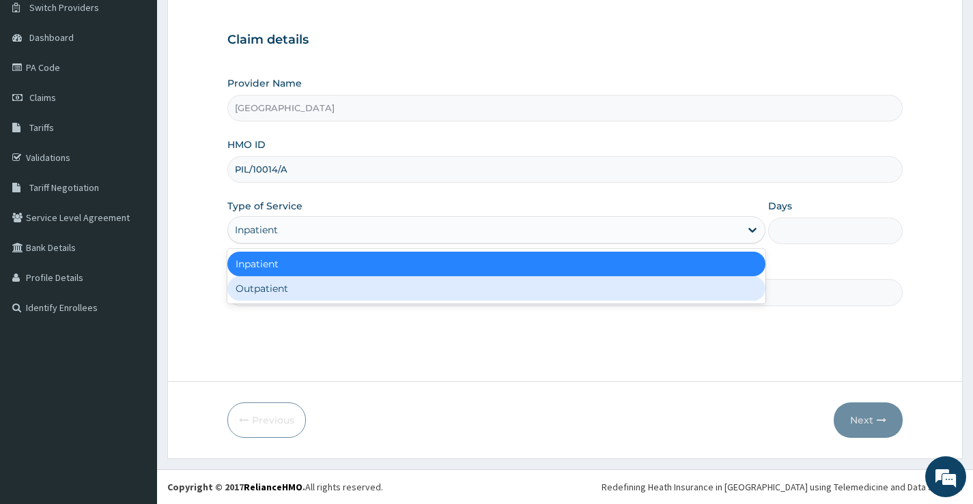
click at [855, 181] on input "PIL/10014/A" at bounding box center [564, 169] width 675 height 27
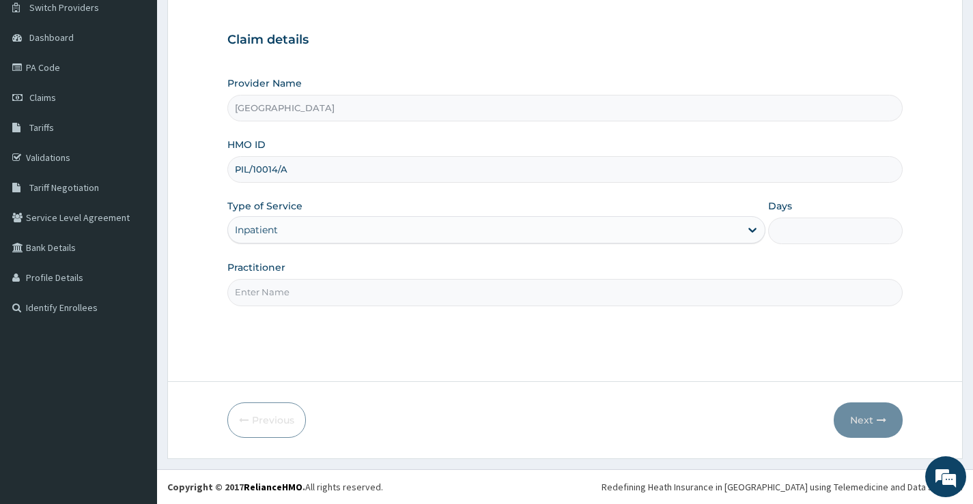
click at [827, 233] on input "Days" at bounding box center [835, 231] width 134 height 27
type input "1"
click at [550, 296] on input "Practitioner" at bounding box center [564, 292] width 675 height 27
type input "DR JAHO"
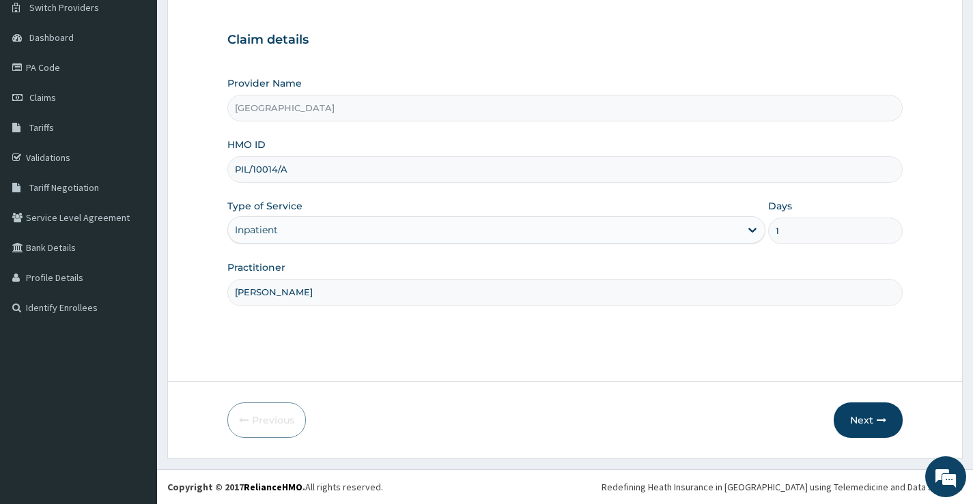
click at [824, 229] on input "1" at bounding box center [835, 231] width 134 height 27
type input "2"
click at [856, 422] on button "Next" at bounding box center [868, 420] width 69 height 35
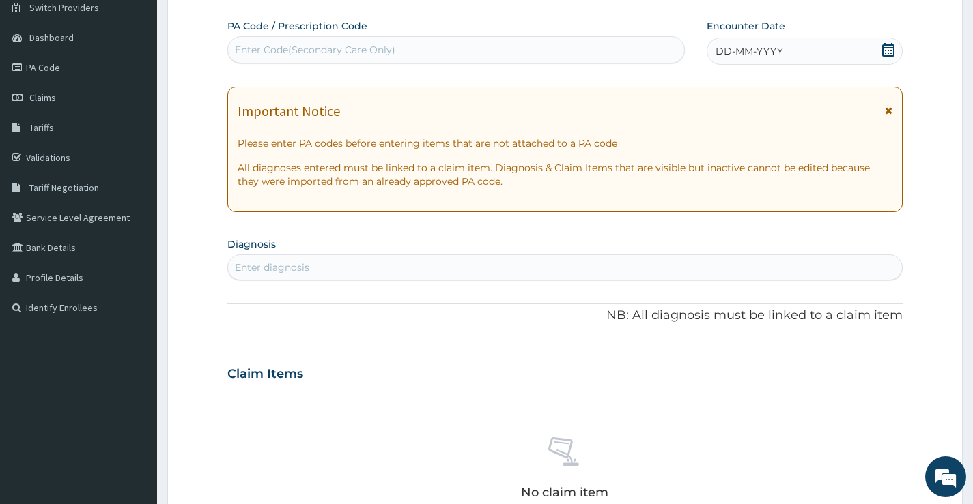
click at [477, 262] on div "Enter diagnosis" at bounding box center [565, 268] width 674 height 22
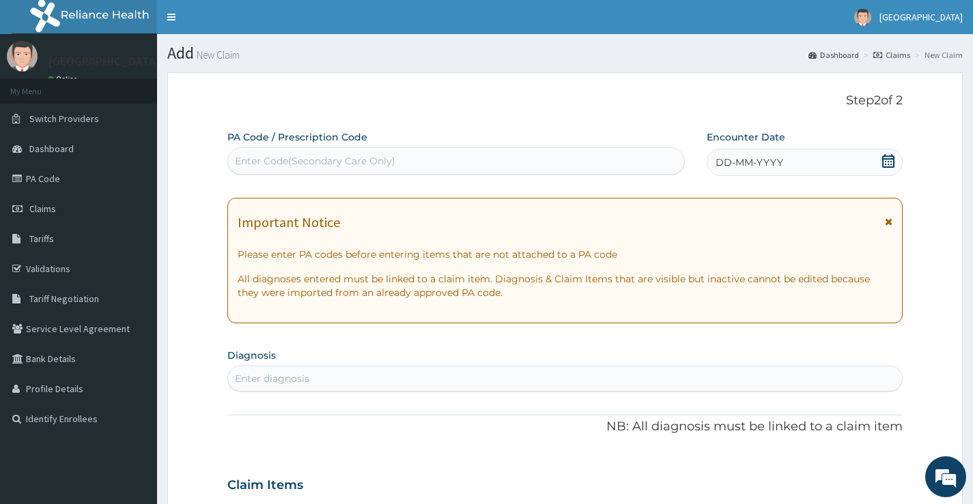
click at [433, 157] on div "Enter Code(Secondary Care Only)" at bounding box center [456, 161] width 456 height 22
paste input "PA/00995C"
type input "PA/00995C"
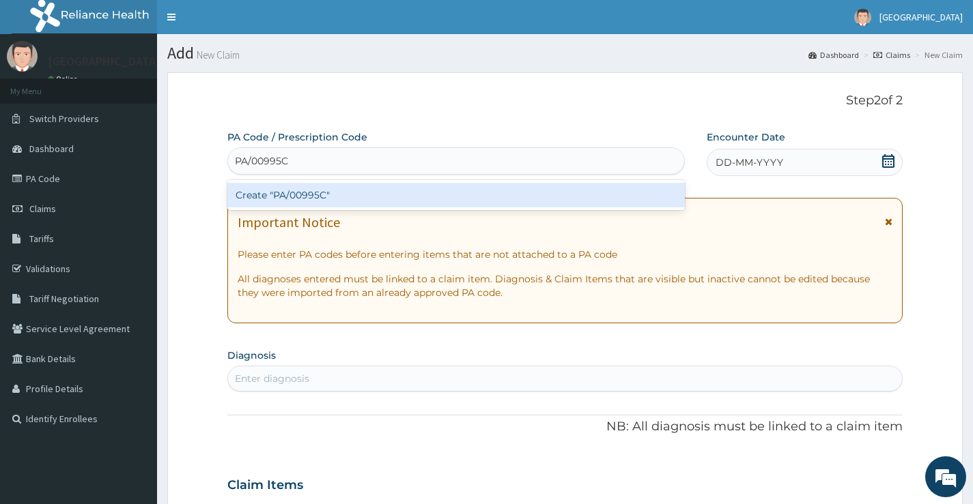
click at [426, 195] on div "Create "PA/00995C"" at bounding box center [455, 195] width 457 height 25
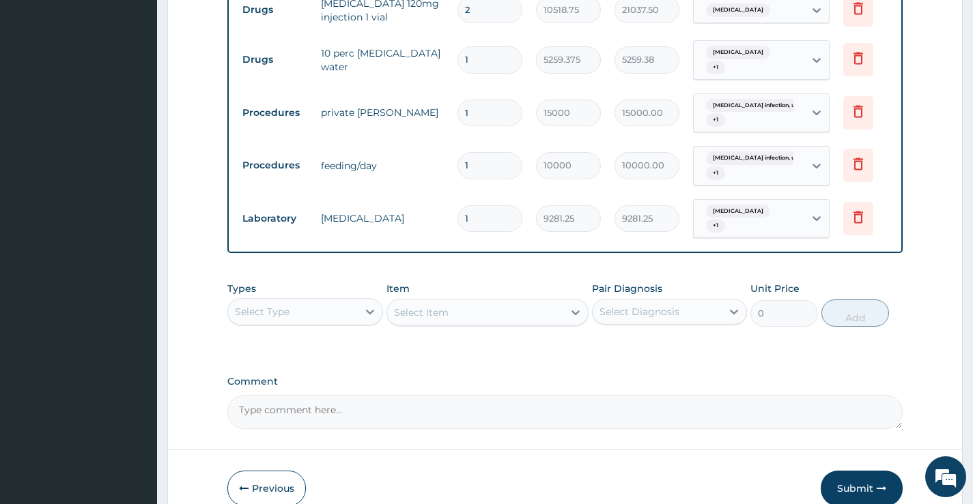
scroll to position [737, 0]
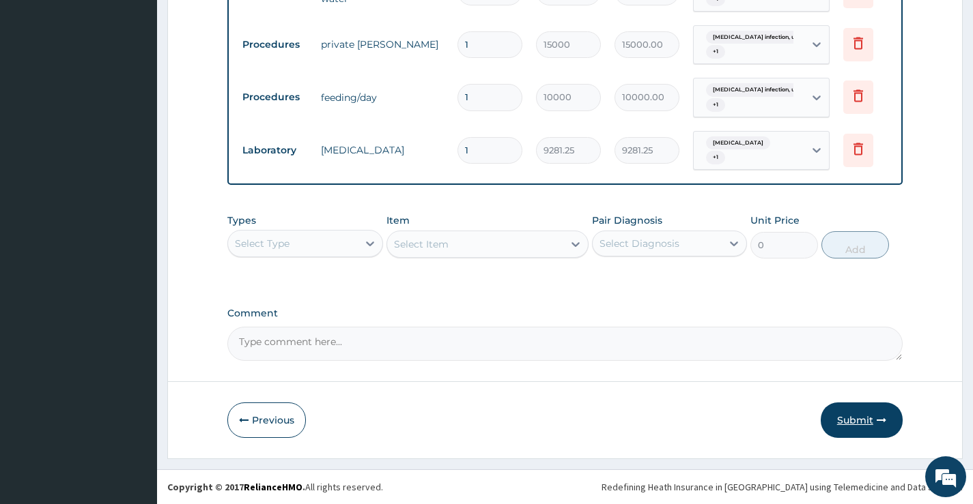
click at [853, 413] on button "Submit" at bounding box center [862, 420] width 82 height 35
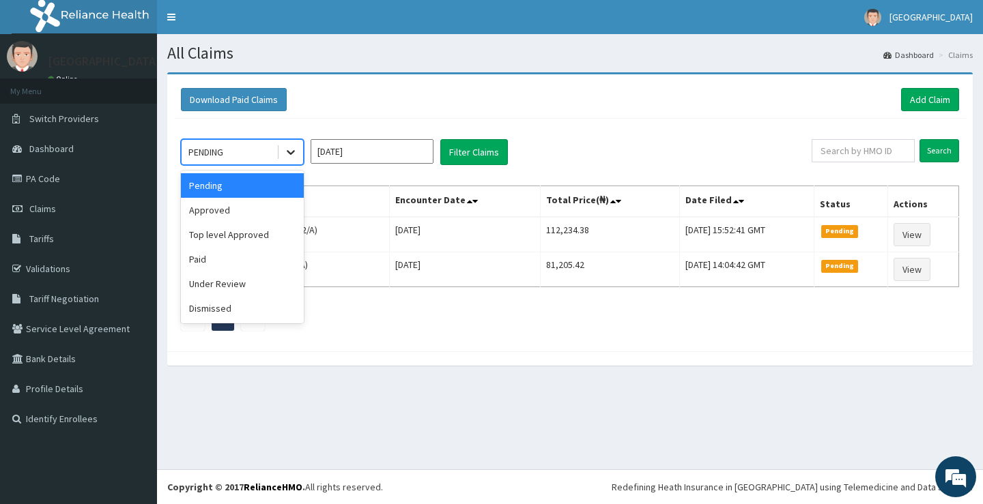
click at [289, 151] on icon at bounding box center [291, 152] width 14 height 14
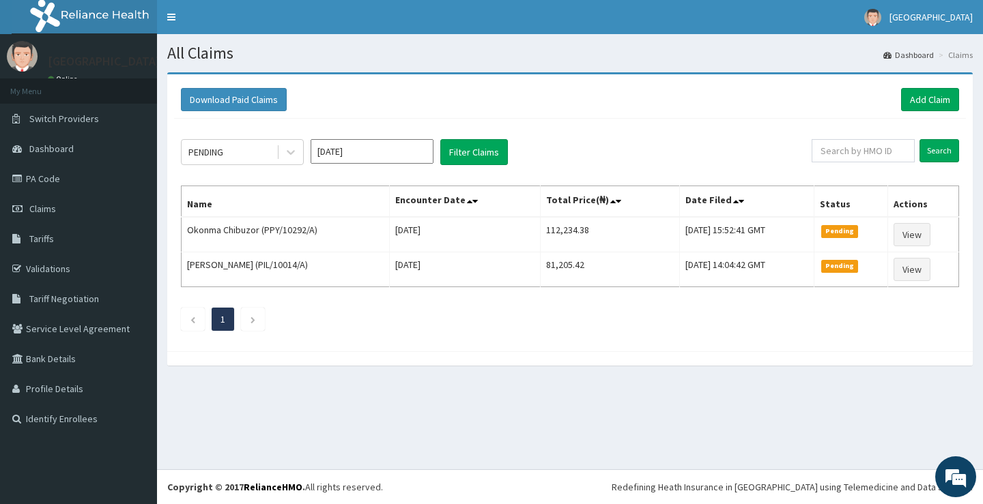
click at [572, 137] on div "PENDING Oct 2025 Filter Claims Search Name Encounter Date Total Price(₦) Date F…" at bounding box center [570, 232] width 792 height 226
click at [68, 152] on span "Dashboard" at bounding box center [51, 149] width 44 height 12
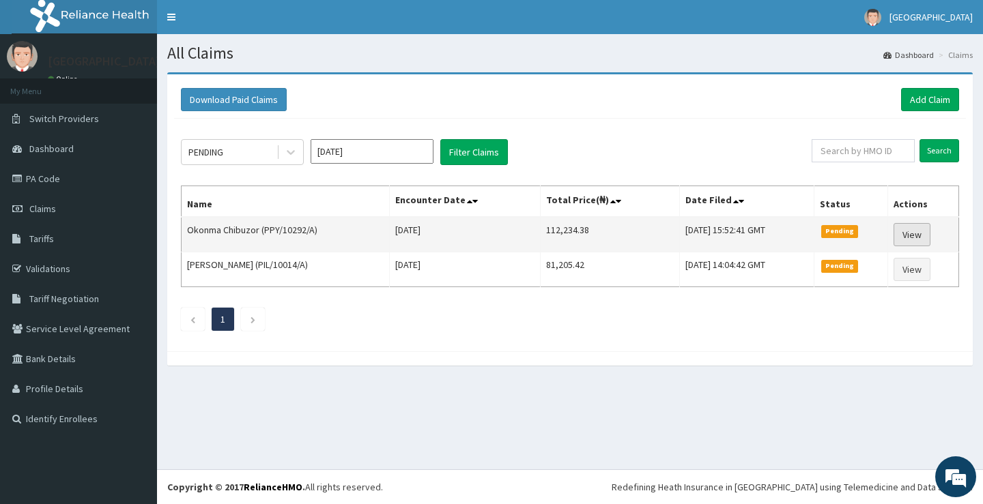
click at [930, 237] on link "View" at bounding box center [912, 234] width 37 height 23
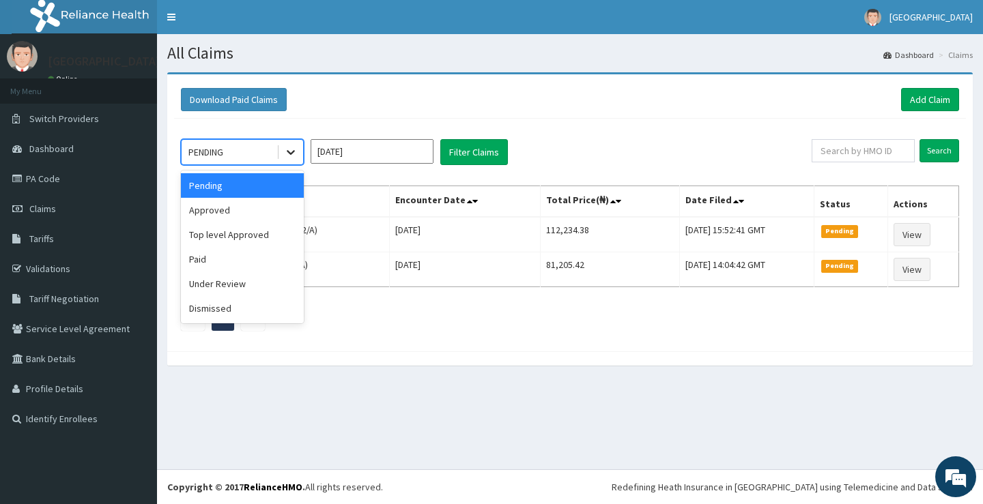
click at [298, 156] on div at bounding box center [291, 152] width 25 height 25
click at [294, 207] on div "Approved" at bounding box center [242, 210] width 123 height 25
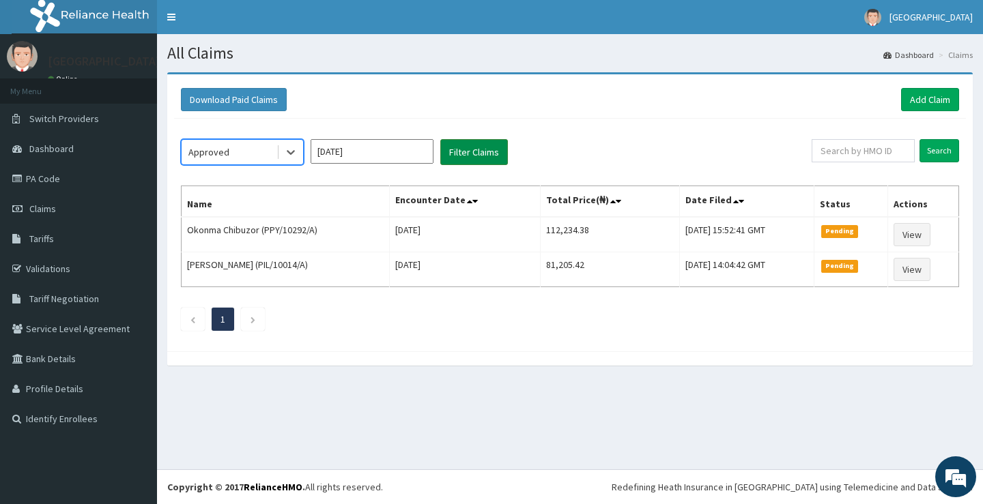
click at [479, 152] on button "Filter Claims" at bounding box center [474, 152] width 68 height 26
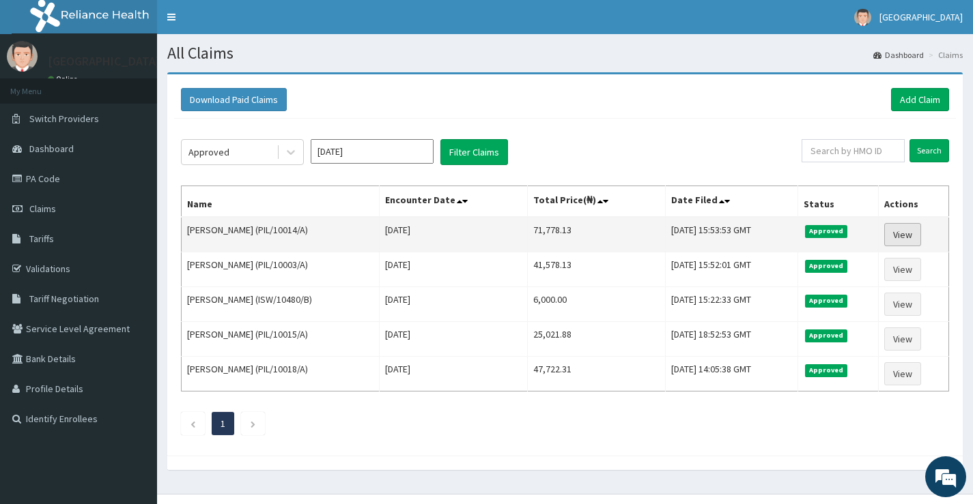
click at [899, 237] on link "View" at bounding box center [902, 234] width 37 height 23
